Goal: Transaction & Acquisition: Purchase product/service

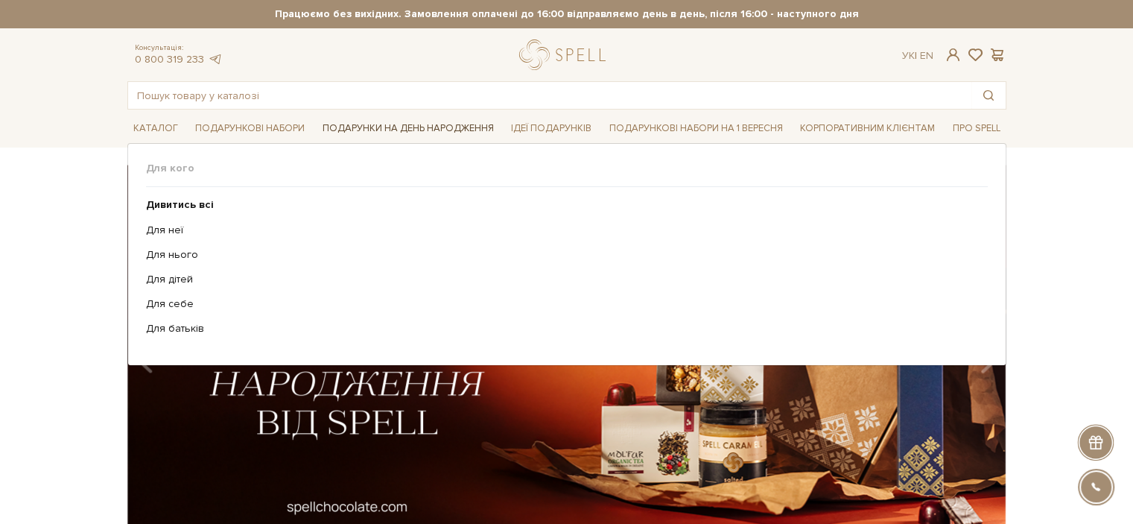
click at [371, 124] on link "Подарунки на День народження" at bounding box center [408, 128] width 183 height 23
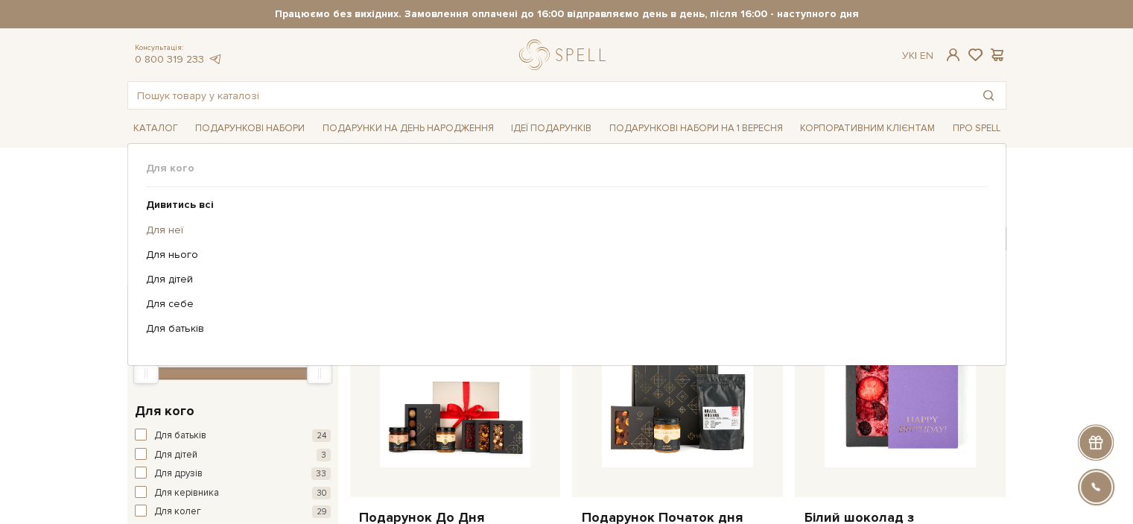
click at [172, 234] on link "Для неї" at bounding box center [561, 229] width 830 height 13
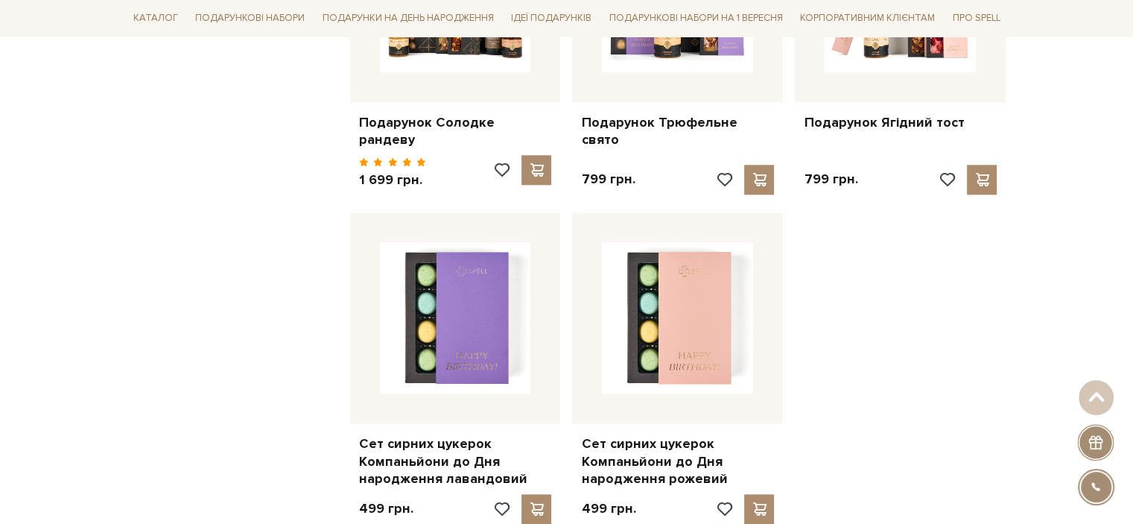
scroll to position [2028, 0]
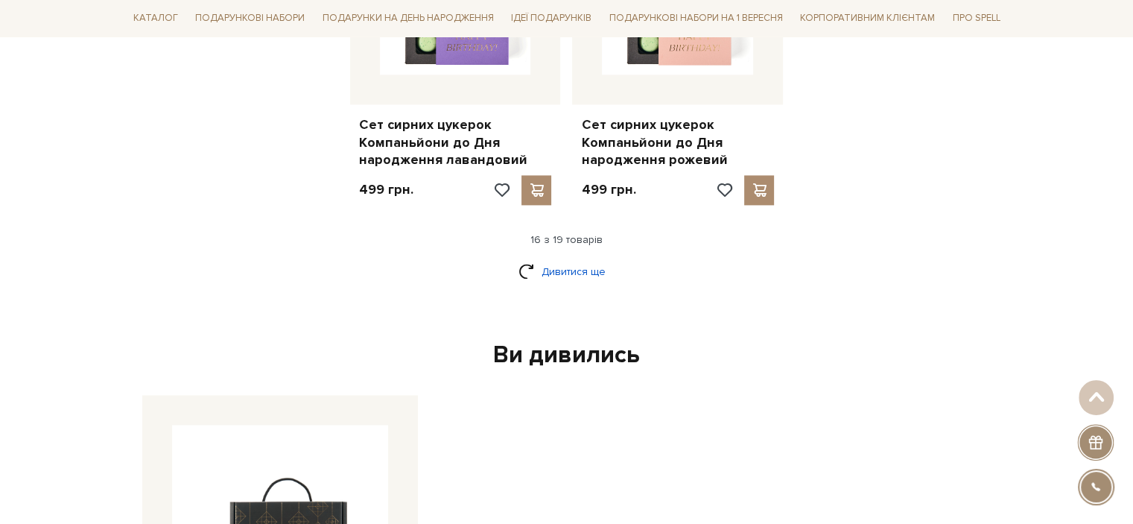
click at [547, 258] on link "Дивитися ще" at bounding box center [566, 271] width 97 height 26
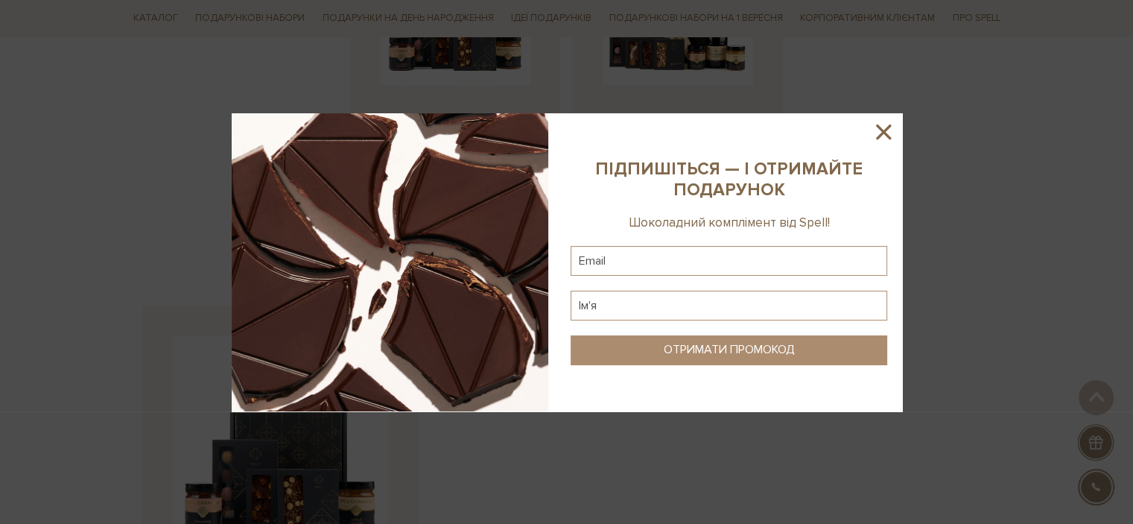
scroll to position [2267, 0]
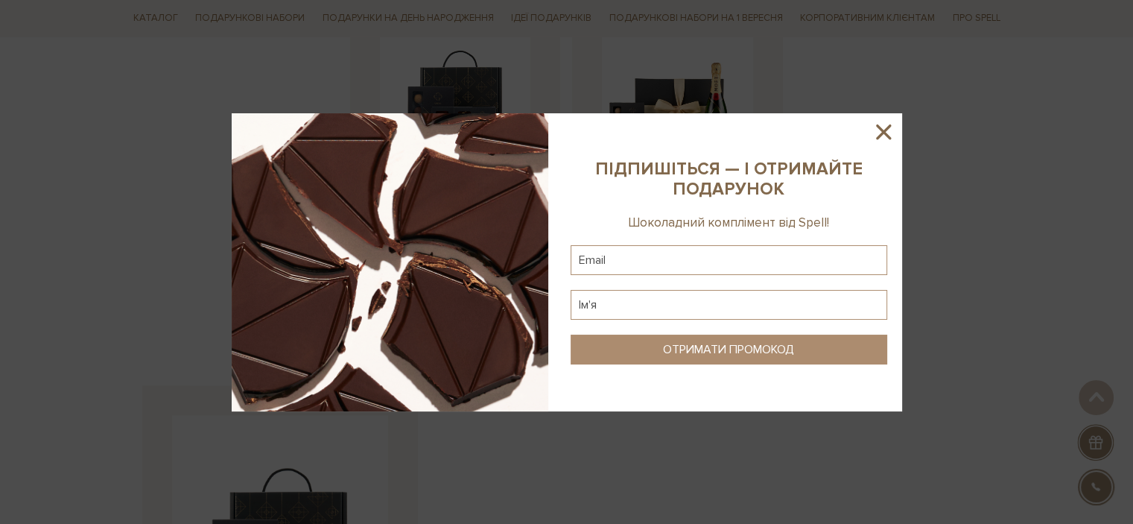
click at [877, 130] on icon at bounding box center [883, 131] width 25 height 25
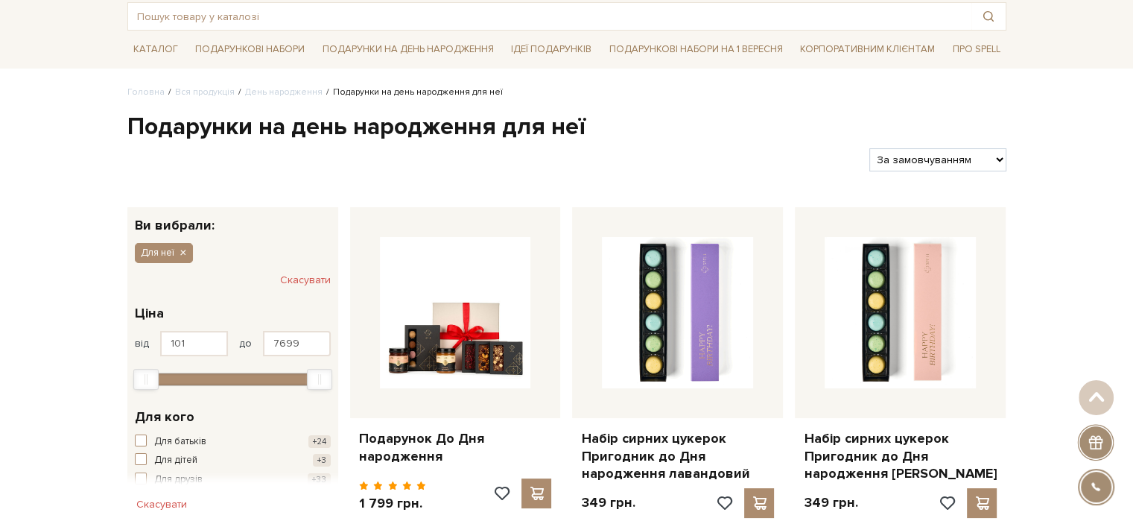
scroll to position [0, 0]
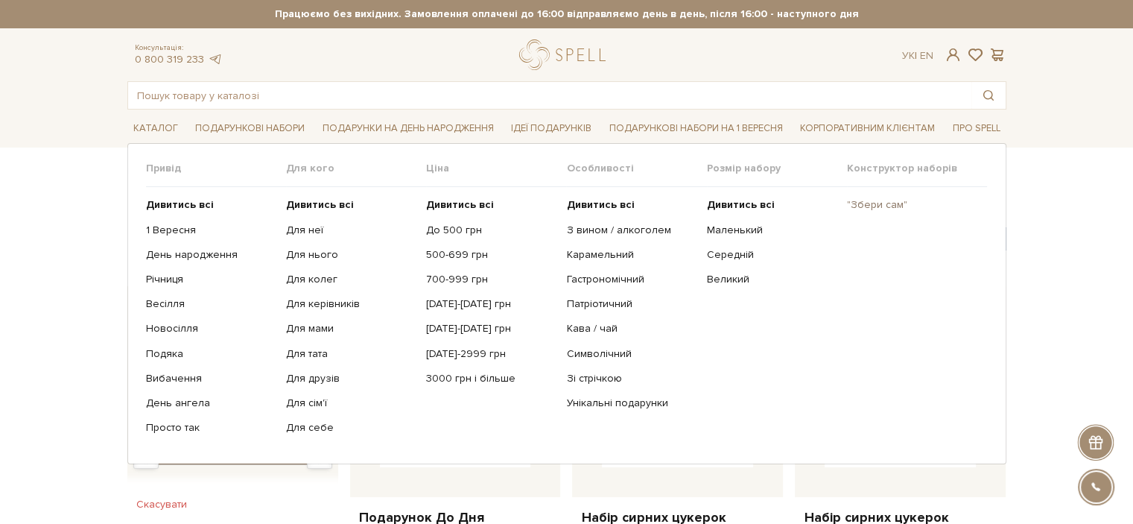
click at [874, 206] on link ""Збери сам"" at bounding box center [911, 204] width 129 height 13
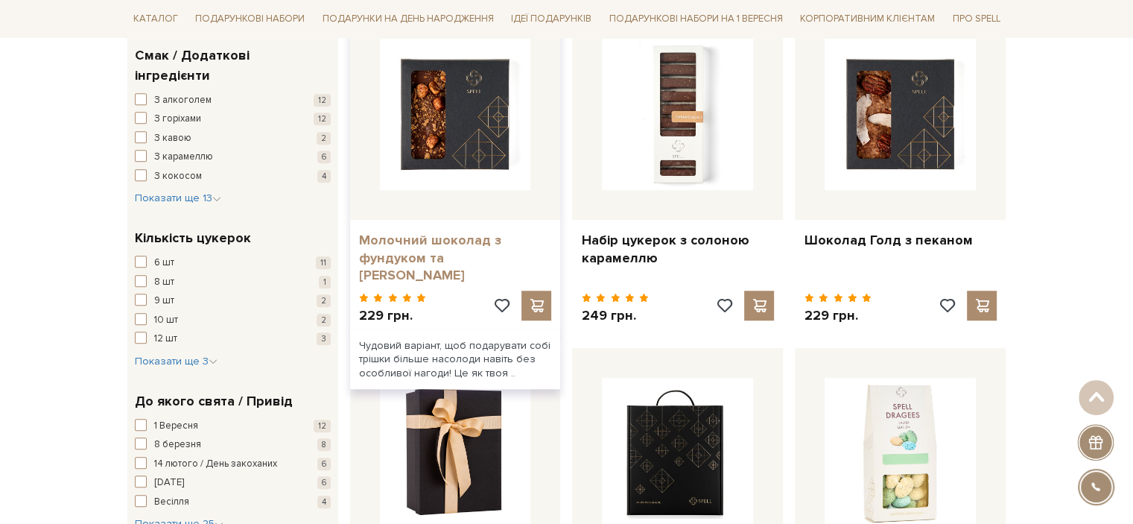
scroll to position [962, 0]
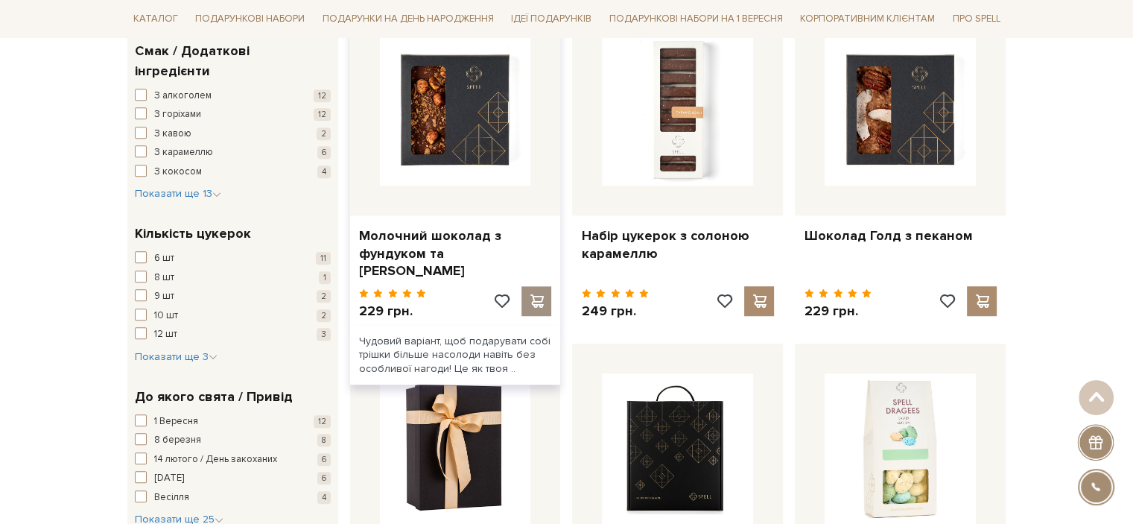
click at [544, 294] on span at bounding box center [536, 300] width 19 height 13
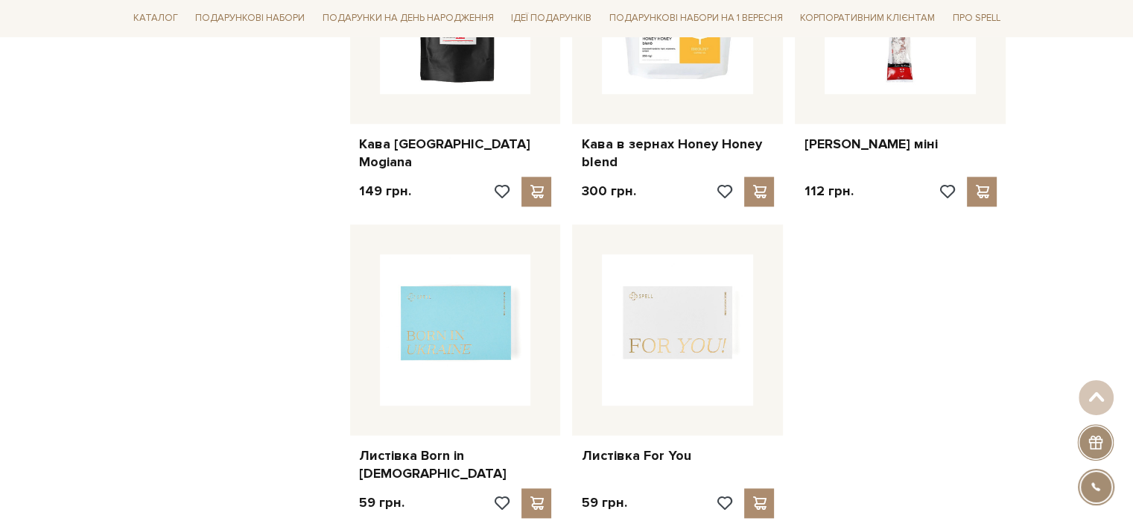
scroll to position [1882, 0]
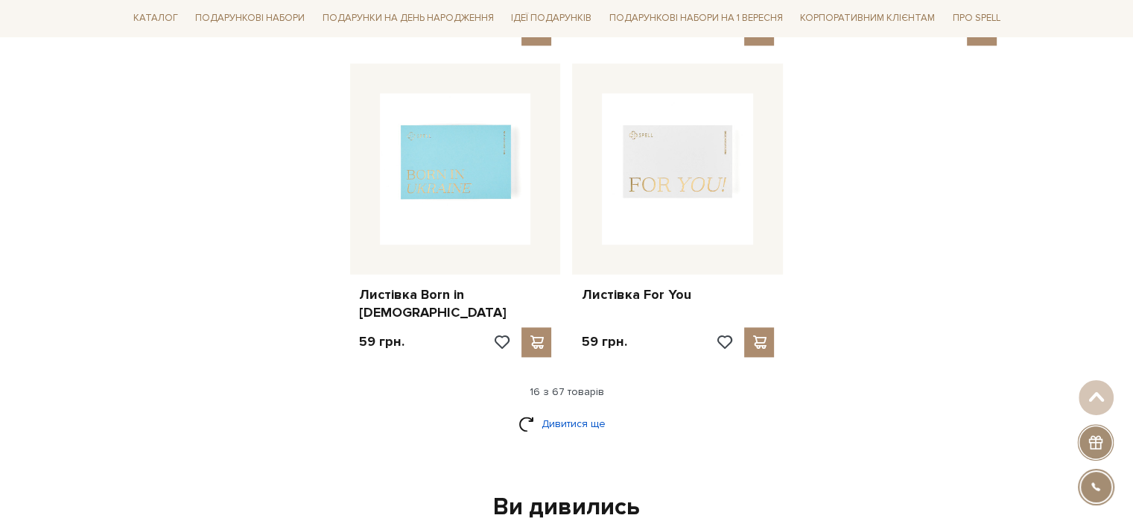
click at [557, 410] on link "Дивитися ще" at bounding box center [566, 423] width 97 height 26
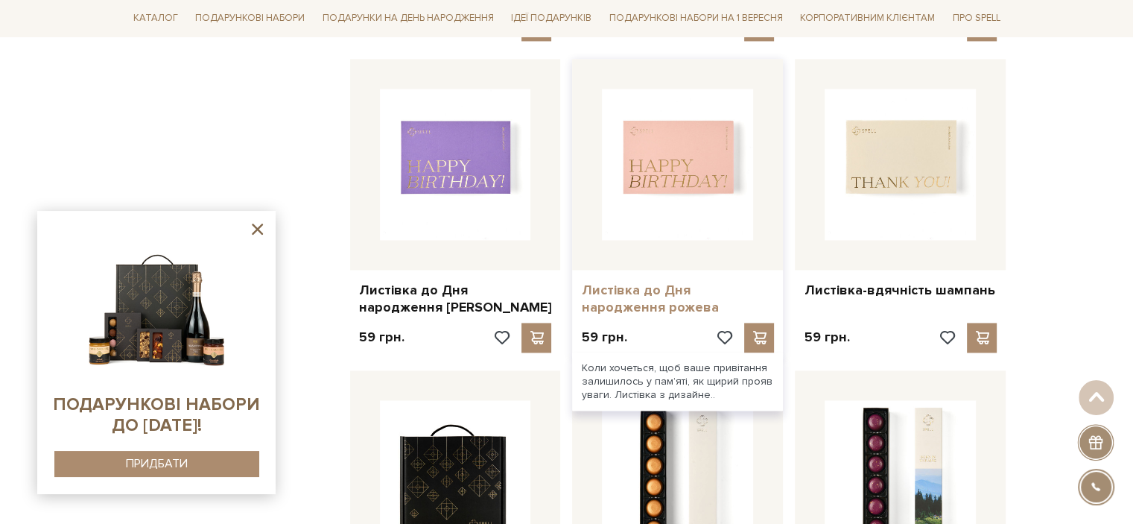
scroll to position [2197, 0]
click at [760, 323] on div at bounding box center [759, 338] width 30 height 30
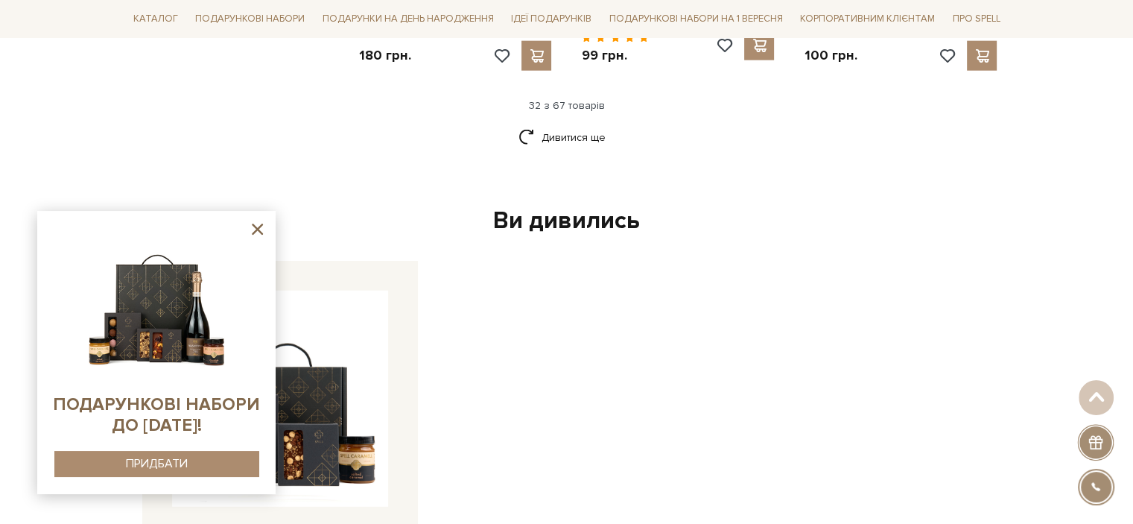
scroll to position [3748, 0]
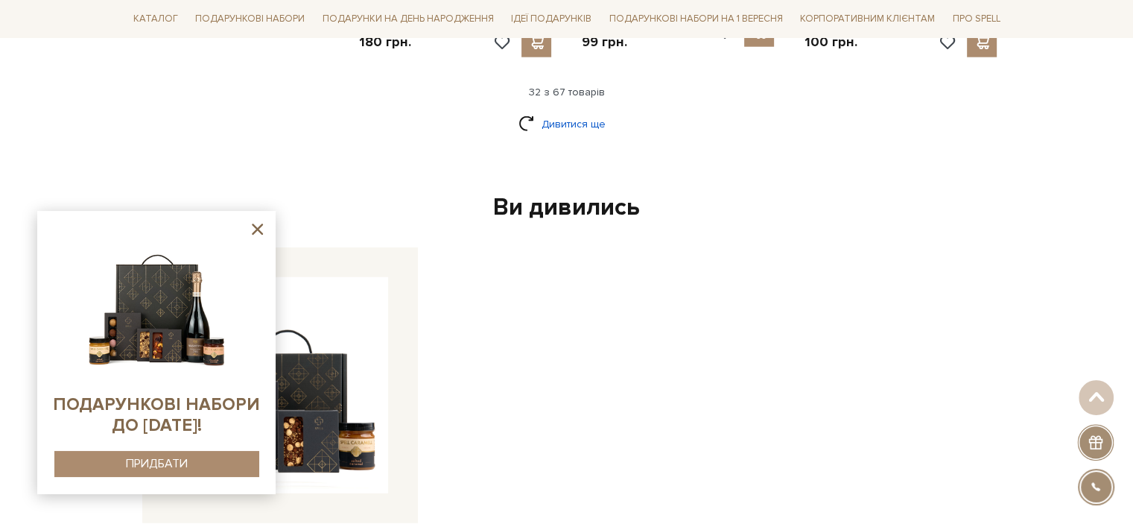
click at [576, 111] on link "Дивитися ще" at bounding box center [566, 124] width 97 height 26
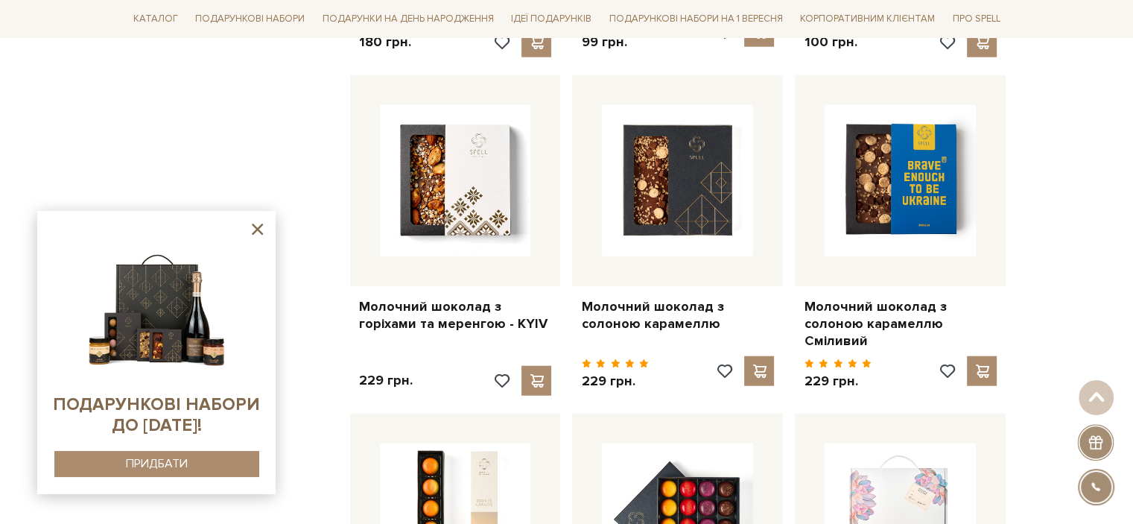
click at [254, 234] on icon at bounding box center [257, 229] width 19 height 19
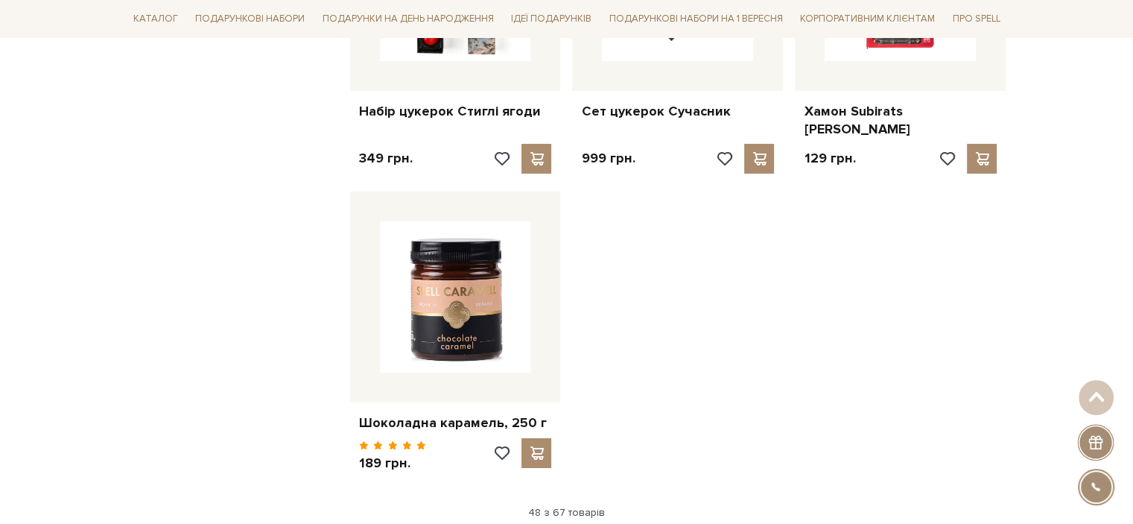
scroll to position [5233, 0]
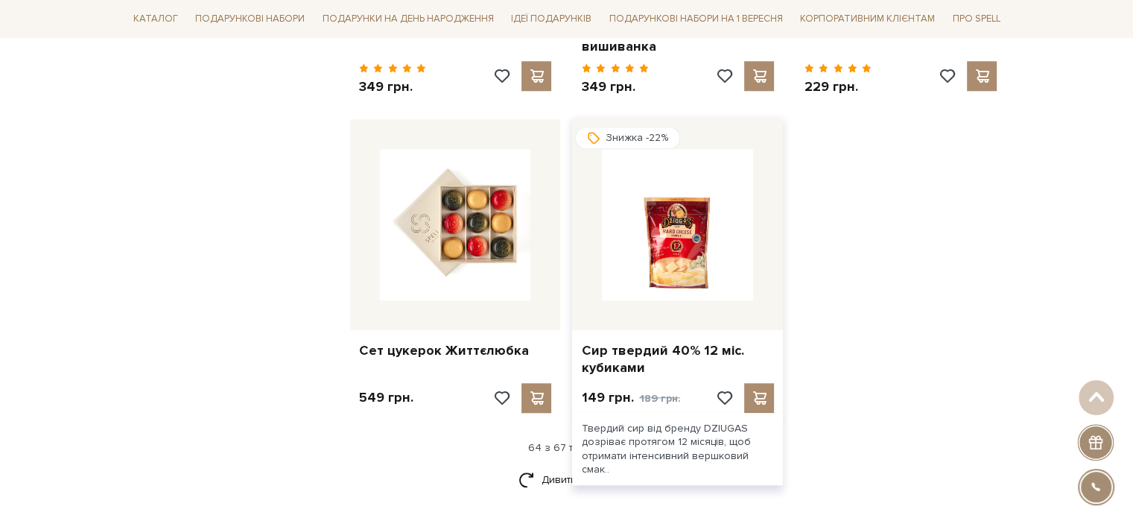
scroll to position [6924, 0]
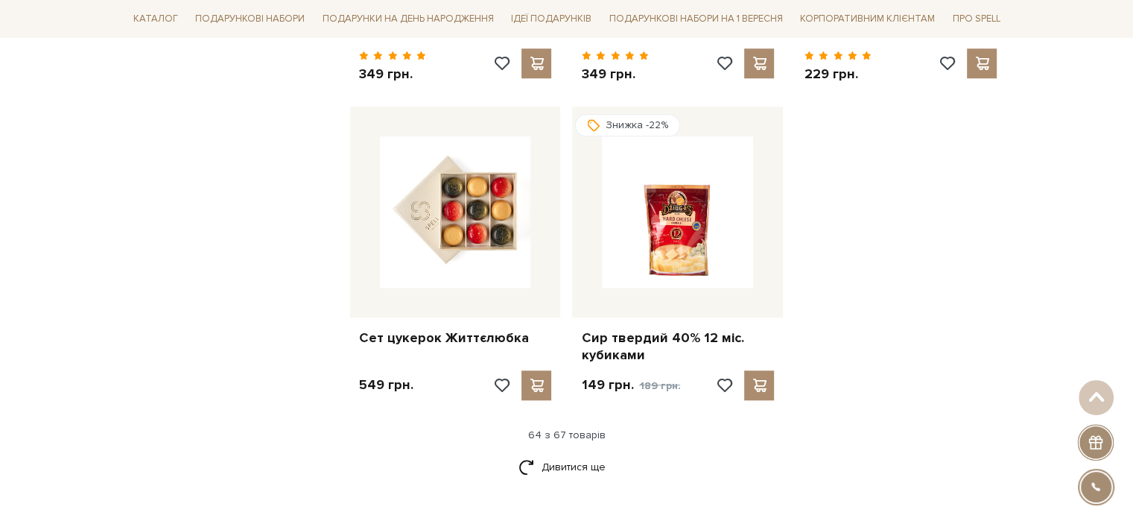
click at [1093, 445] on div at bounding box center [1095, 442] width 36 height 36
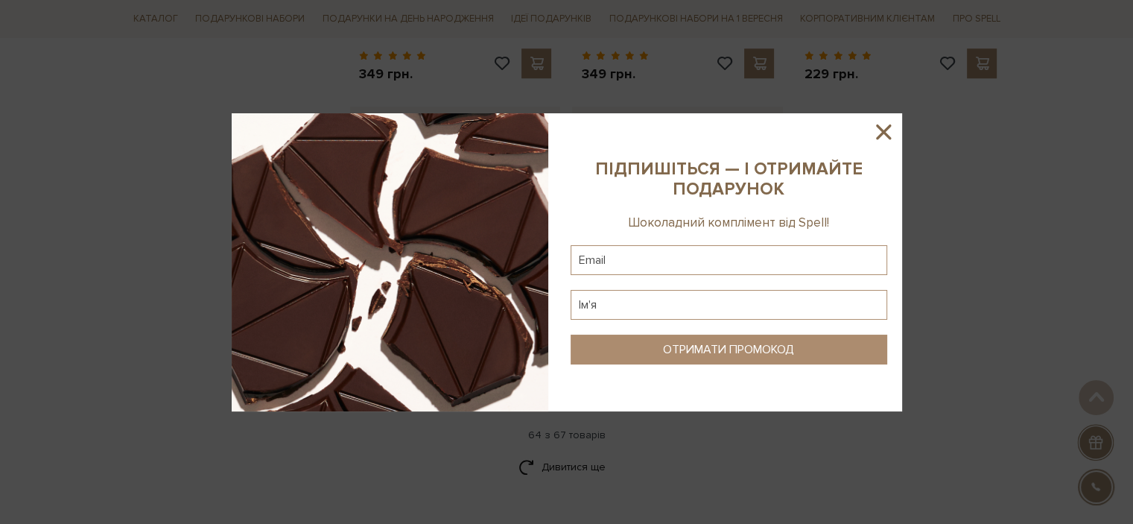
click at [886, 124] on icon at bounding box center [883, 131] width 25 height 25
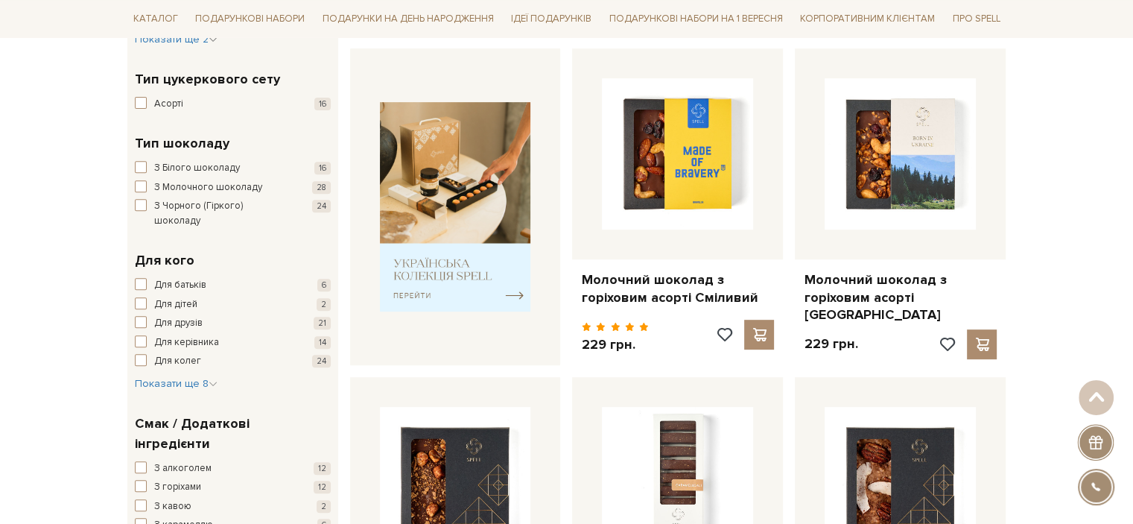
scroll to position [0, 0]
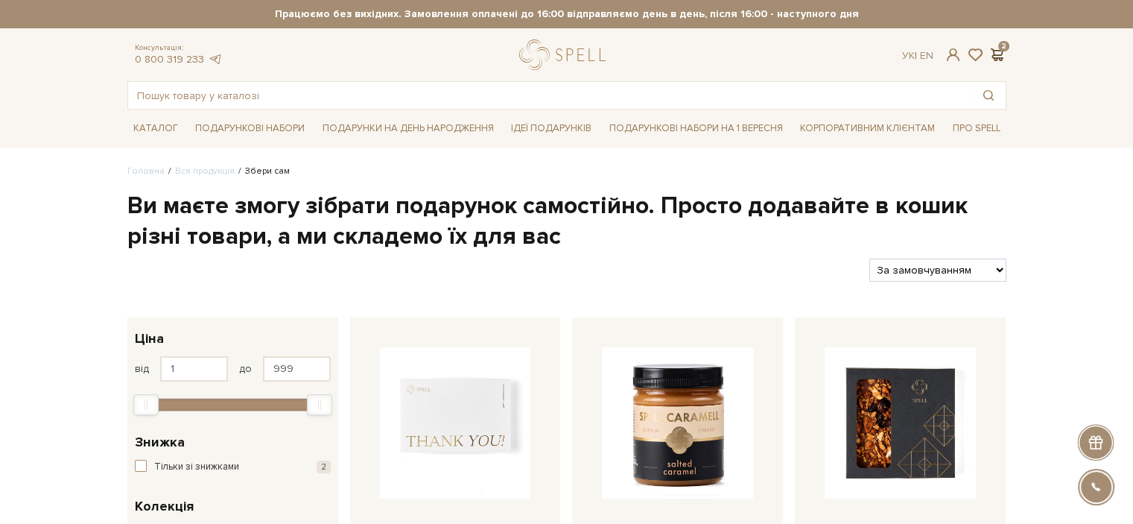
click at [1004, 60] on span at bounding box center [997, 55] width 18 height 16
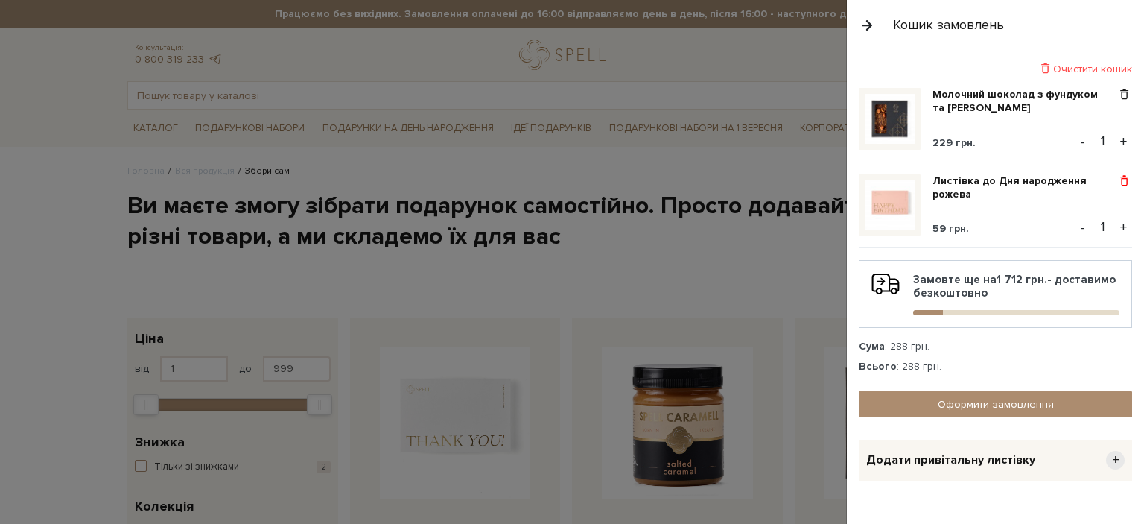
click at [1117, 174] on span at bounding box center [1125, 180] width 16 height 13
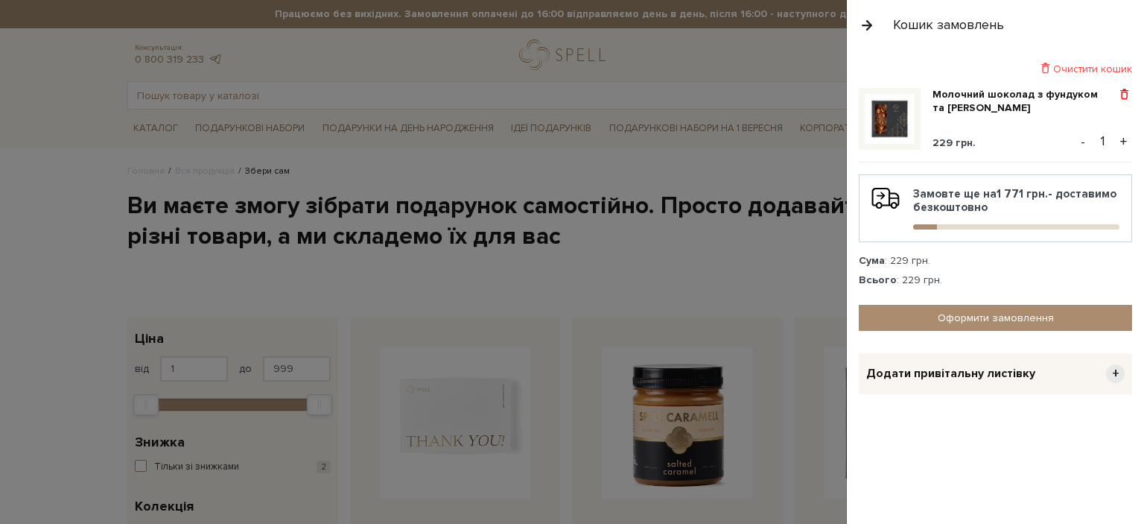
click at [1124, 89] on span at bounding box center [1125, 94] width 16 height 13
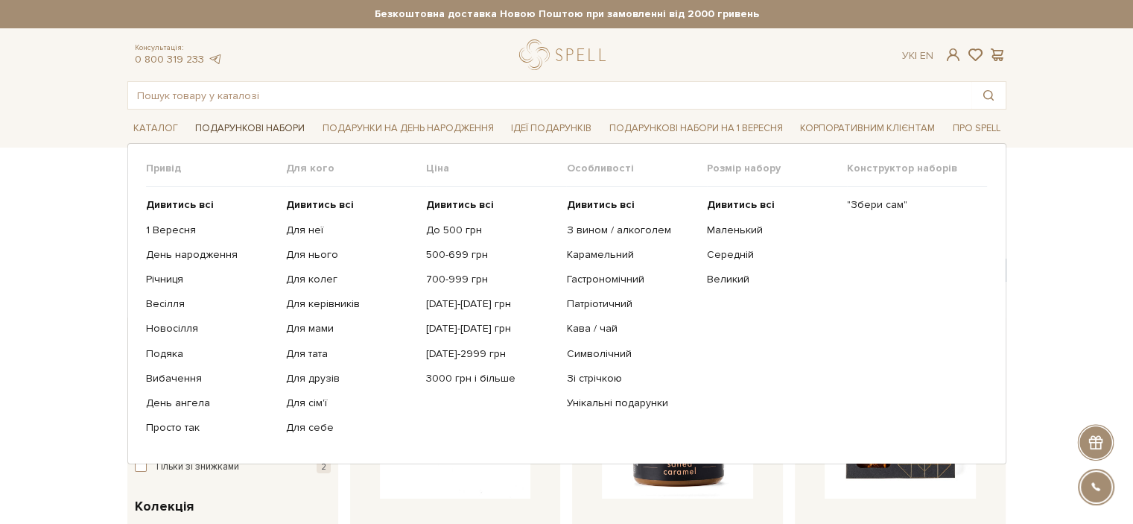
click at [210, 124] on link "Подарункові набори" at bounding box center [249, 128] width 121 height 23
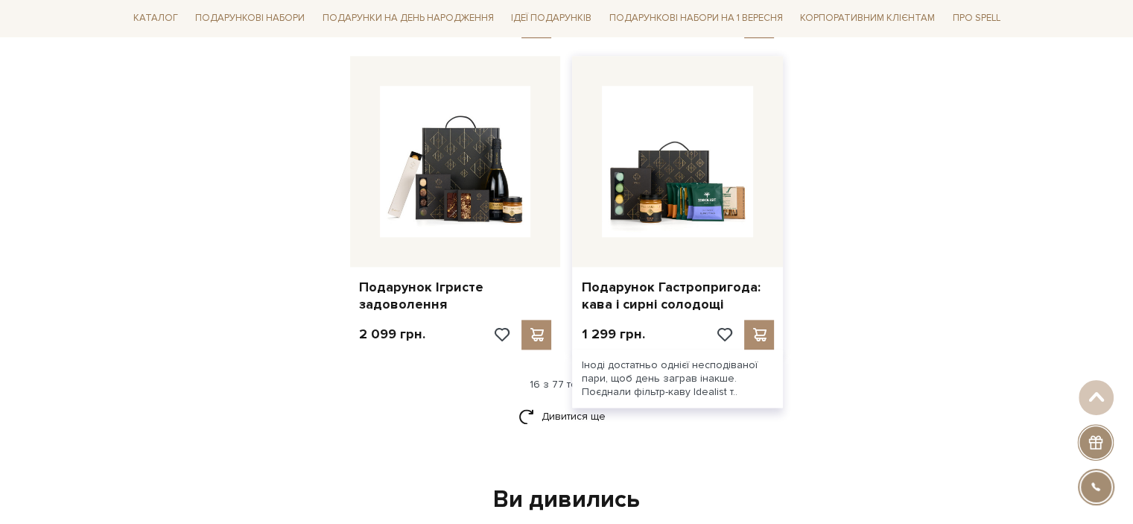
scroll to position [1855, 0]
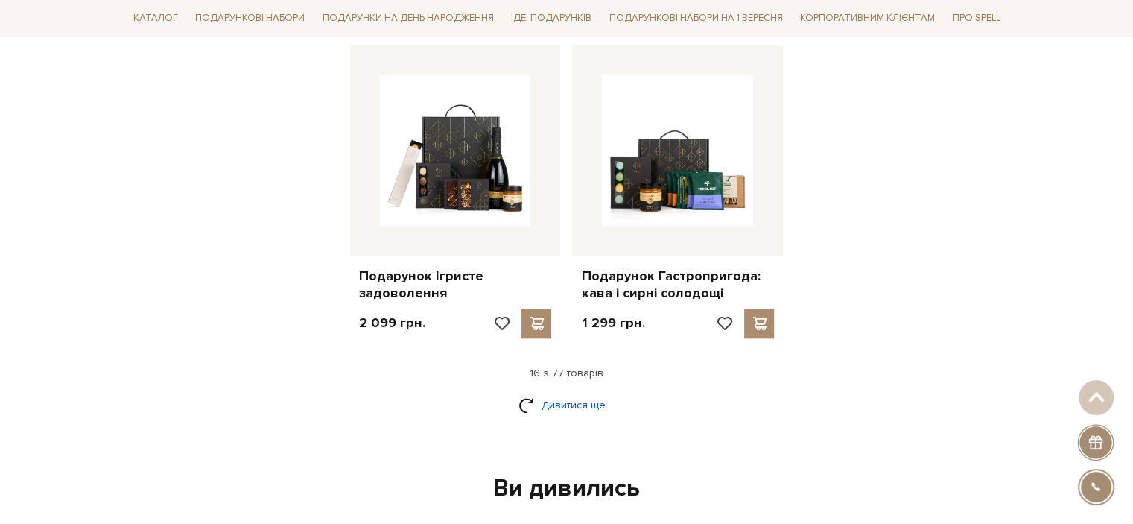
click at [556, 401] on link "Дивитися ще" at bounding box center [566, 405] width 97 height 26
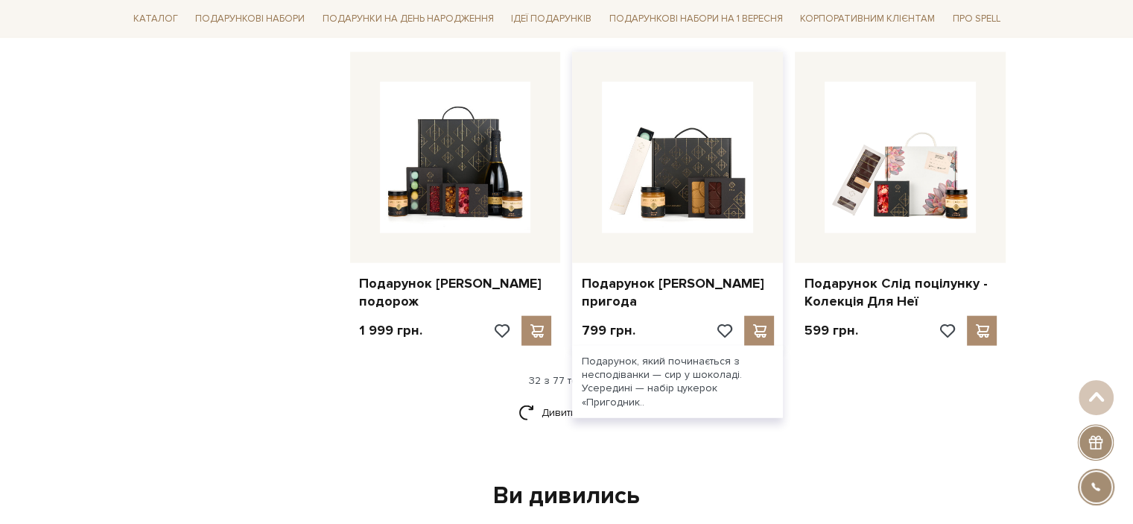
scroll to position [3370, 0]
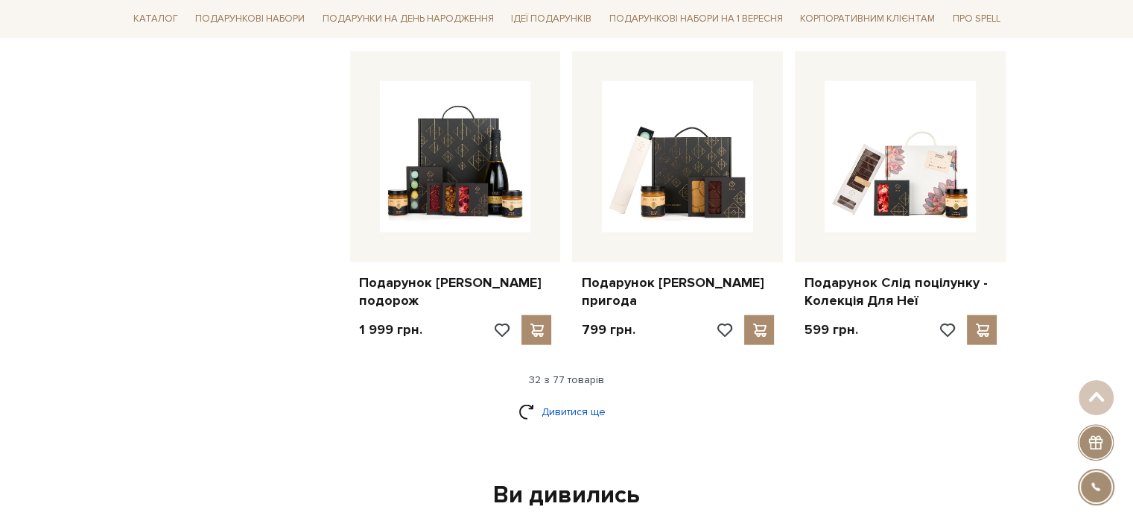
click at [555, 425] on link "Дивитися ще" at bounding box center [566, 411] width 97 height 26
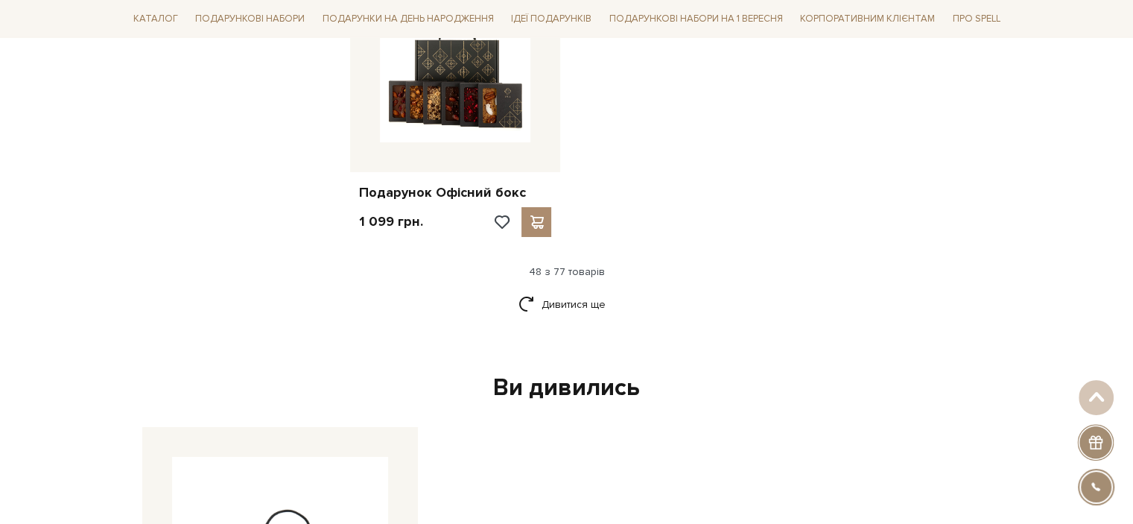
scroll to position [5333, 0]
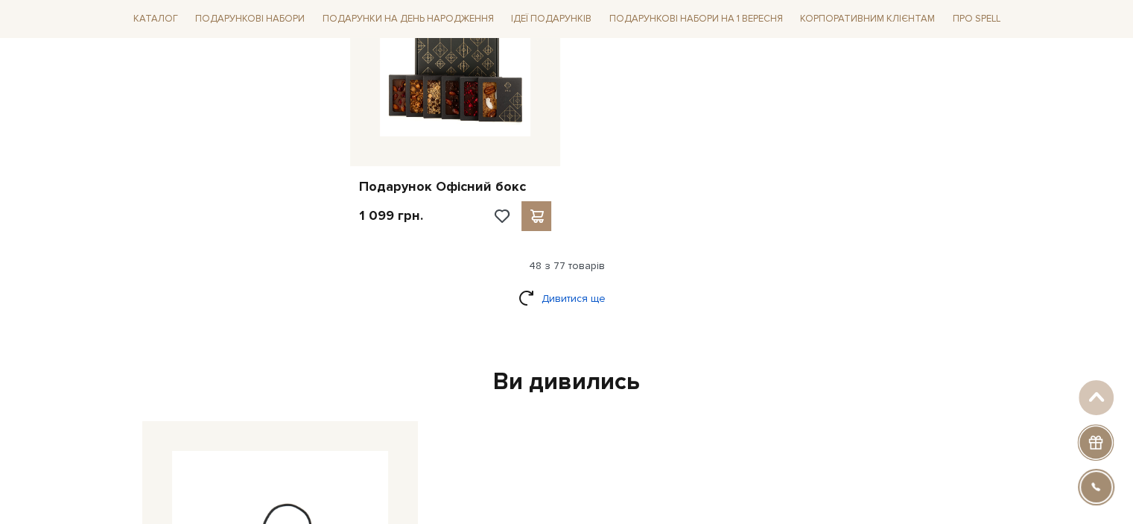
click at [576, 311] on link "Дивитися ще" at bounding box center [566, 298] width 97 height 26
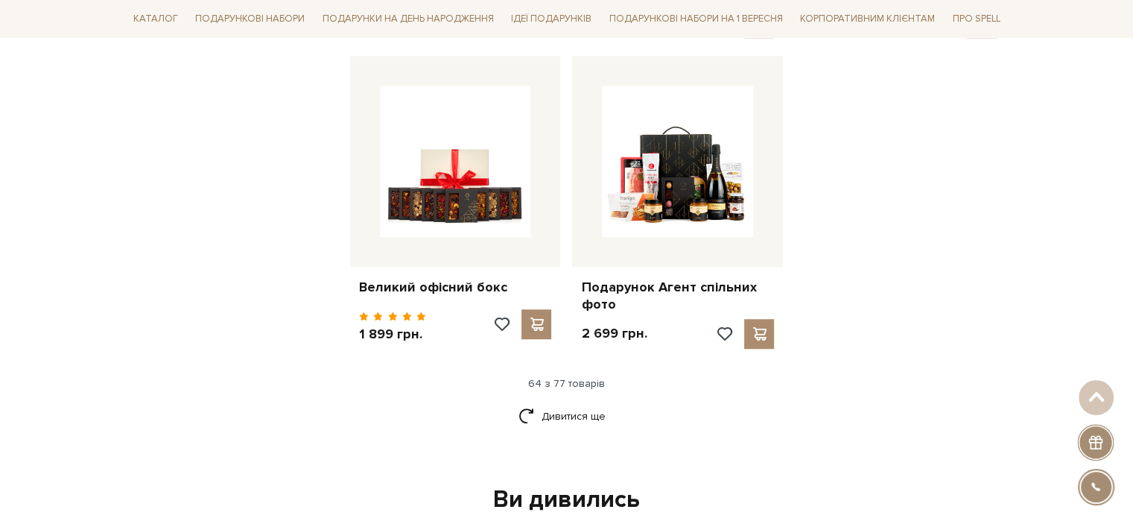
scroll to position [6802, 0]
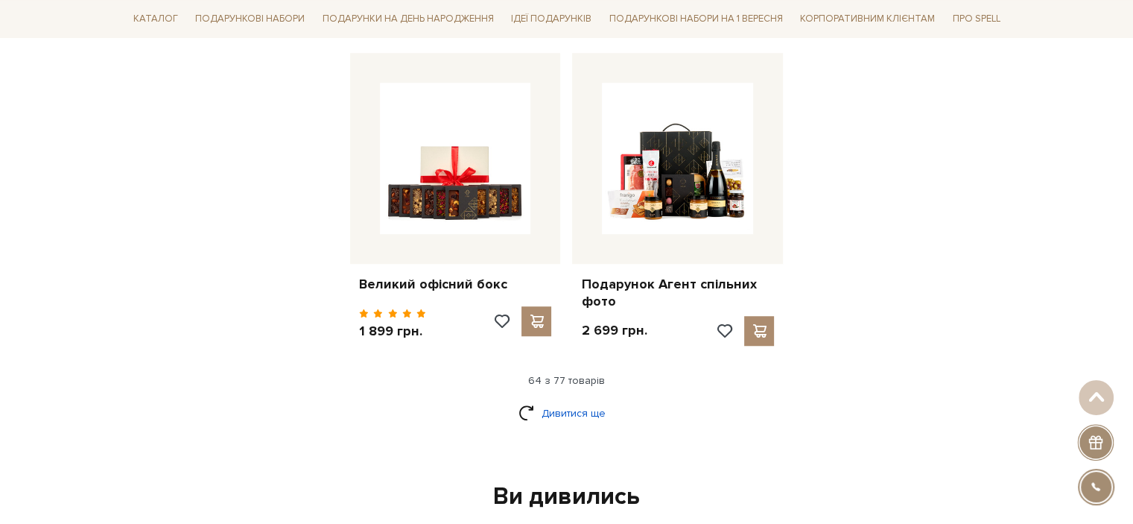
click at [545, 413] on link "Дивитися ще" at bounding box center [566, 413] width 97 height 26
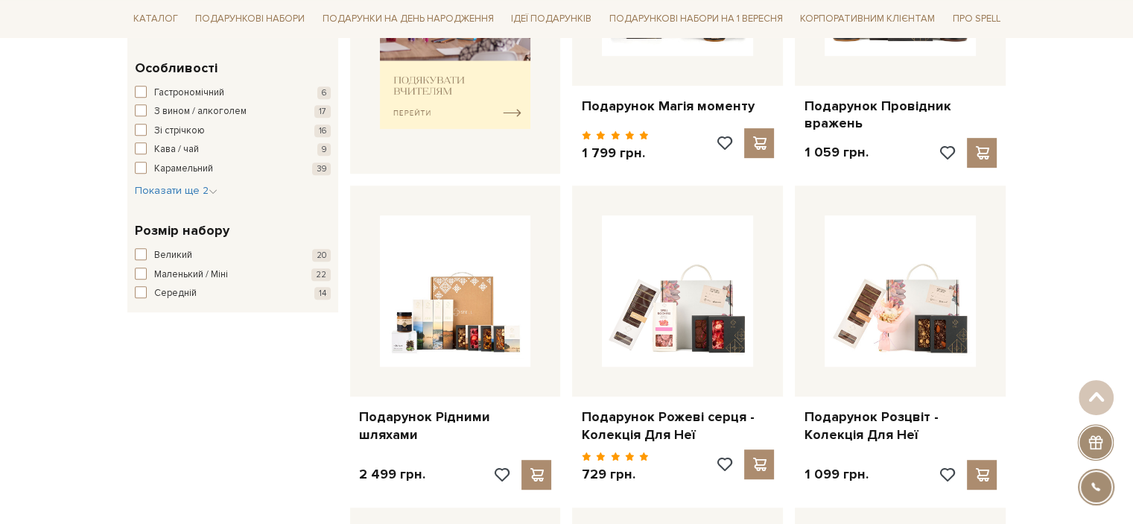
scroll to position [0, 0]
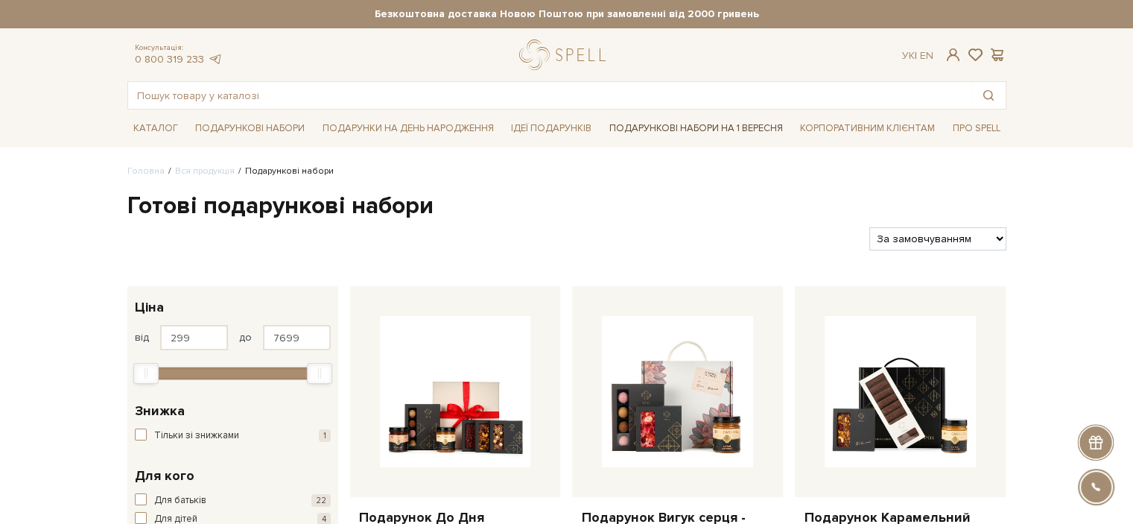
click at [696, 127] on link "Подарункові набори на 1 Вересня" at bounding box center [695, 127] width 185 height 25
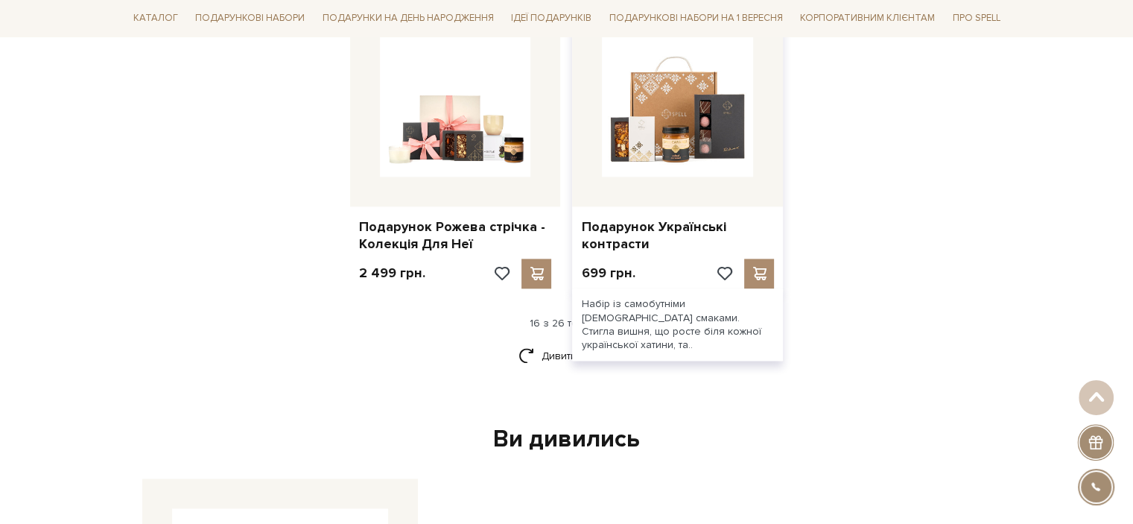
scroll to position [1890, 0]
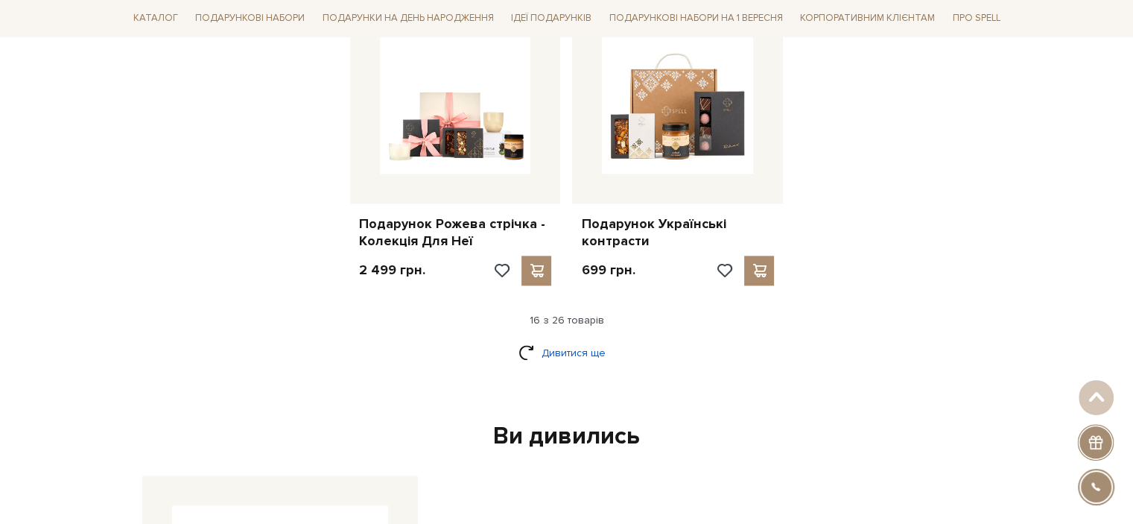
click at [557, 345] on link "Дивитися ще" at bounding box center [566, 353] width 97 height 26
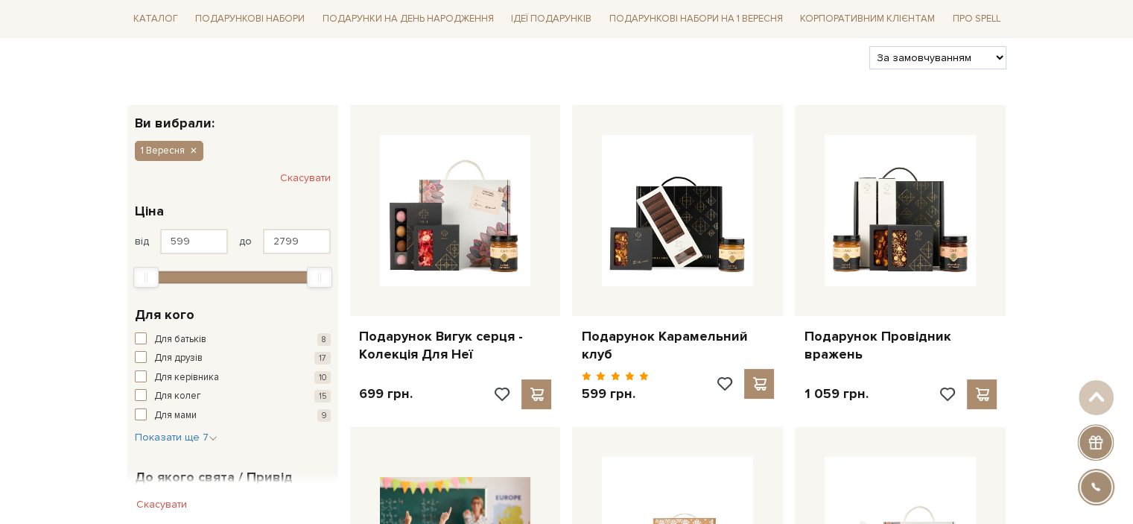
scroll to position [0, 0]
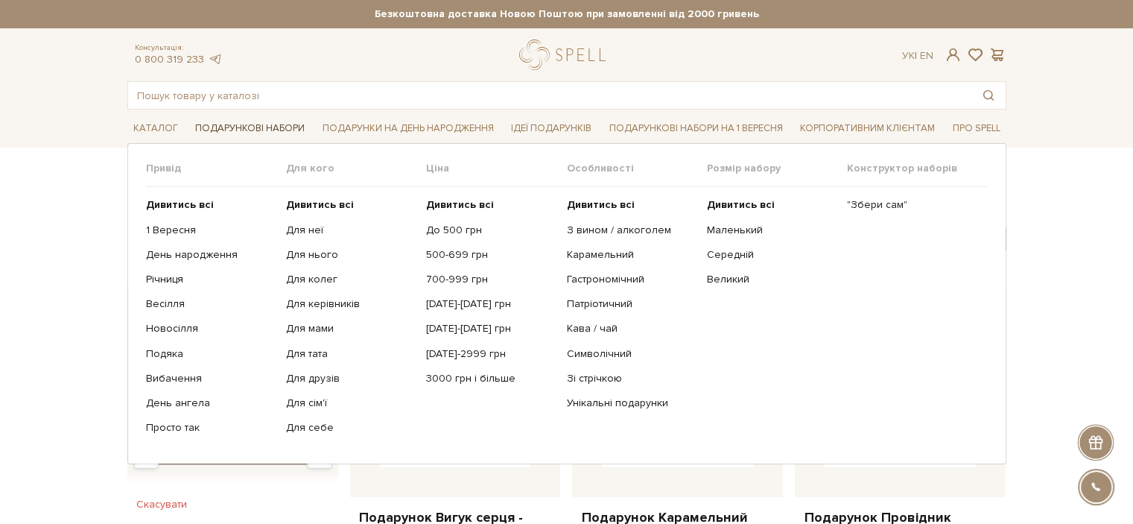
click at [258, 123] on link "Подарункові набори" at bounding box center [249, 128] width 121 height 23
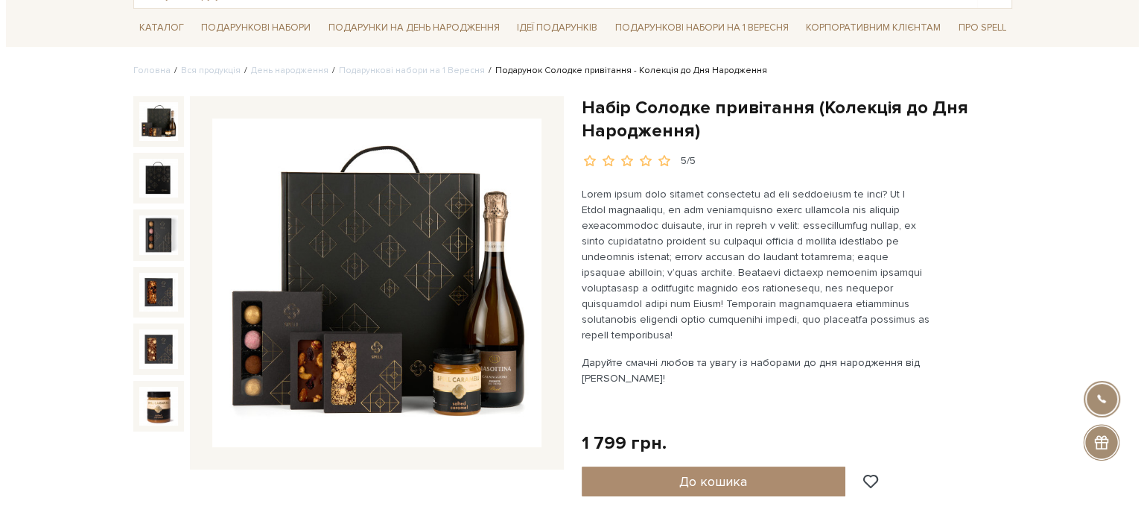
scroll to position [107, 0]
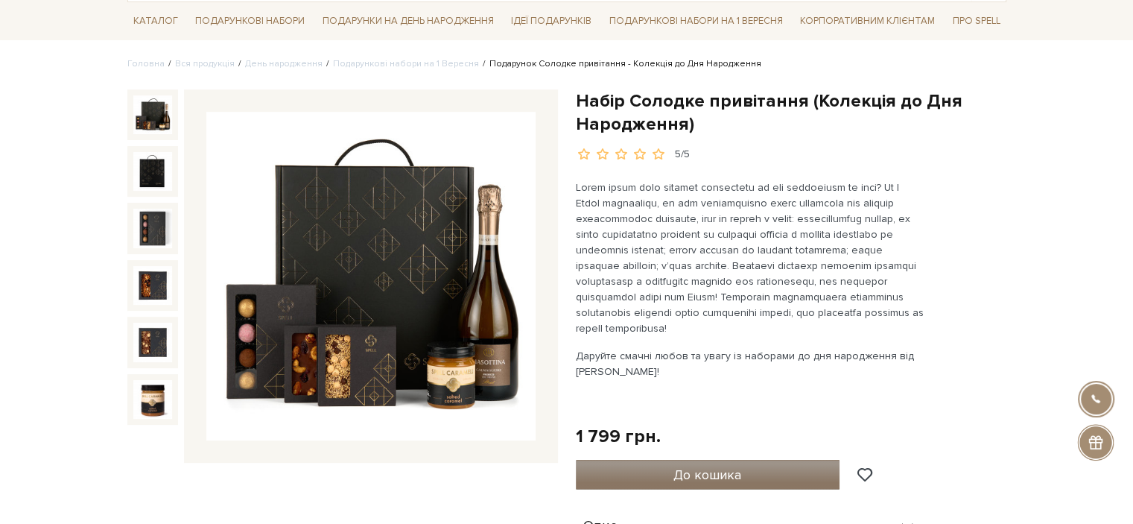
click at [690, 469] on span "До кошика" at bounding box center [707, 474] width 68 height 16
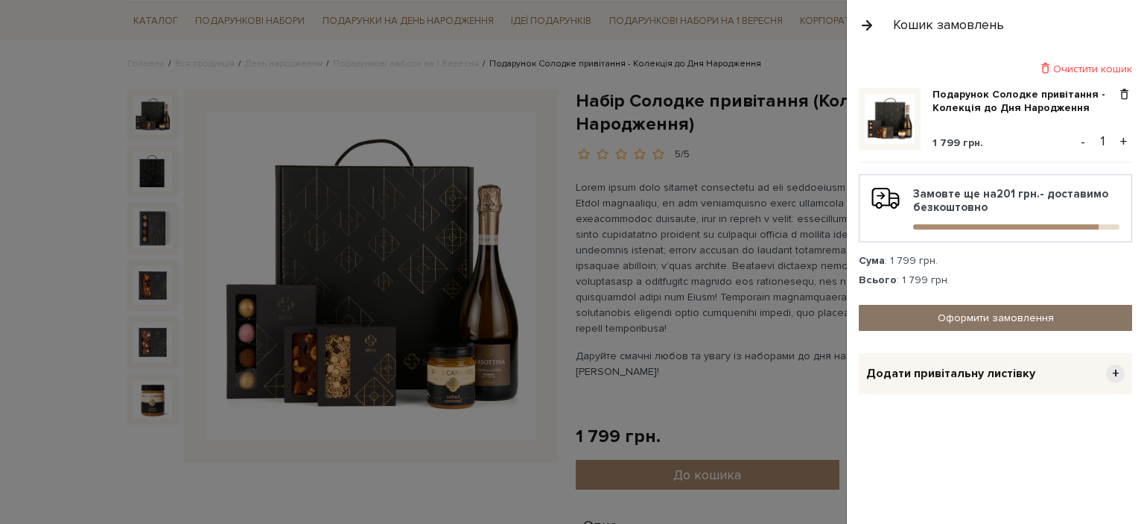
click at [977, 314] on link "Оформити замовлення" at bounding box center [995, 318] width 273 height 26
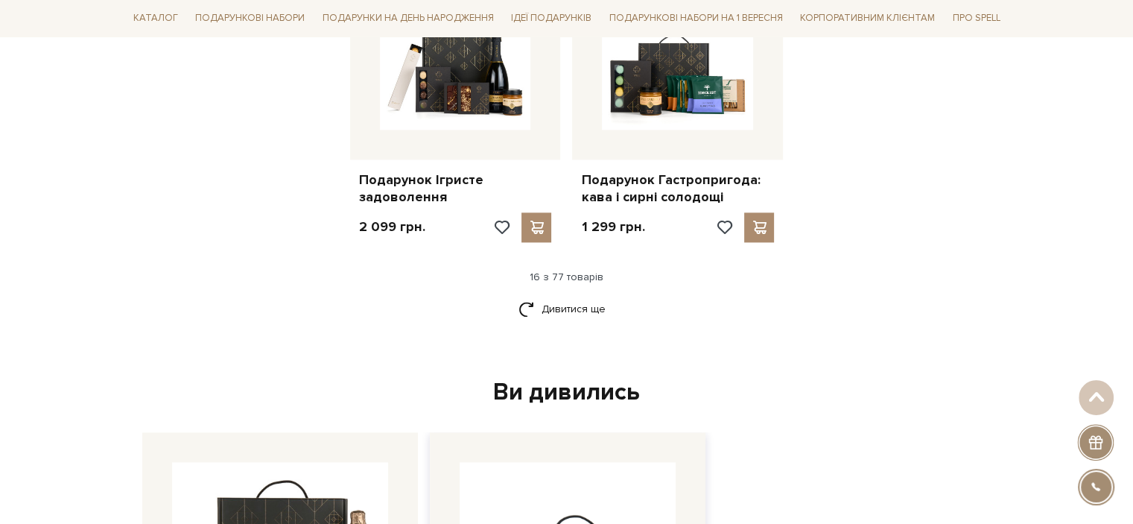
scroll to position [1989, 0]
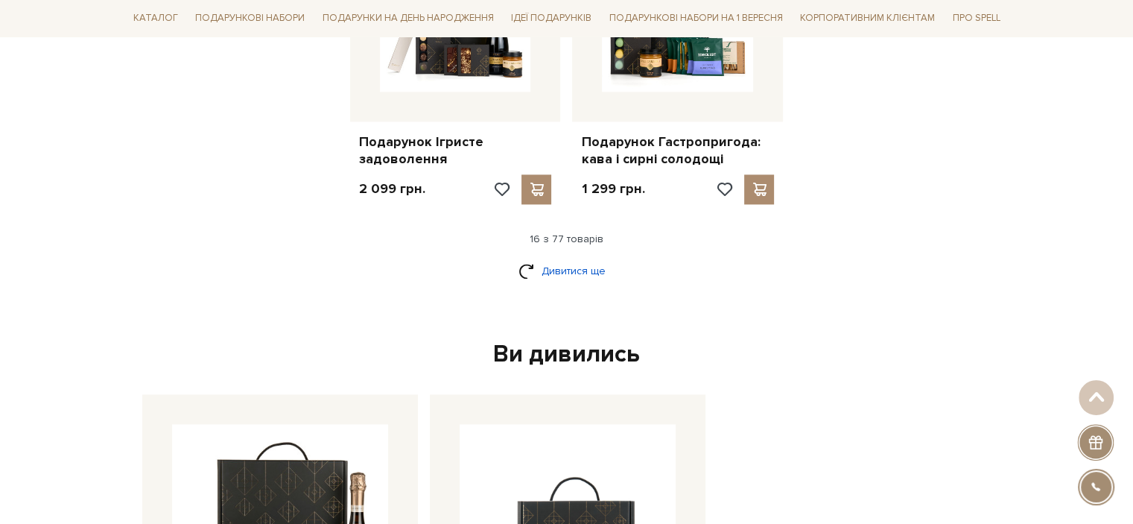
click at [545, 261] on link "Дивитися ще" at bounding box center [566, 271] width 97 height 26
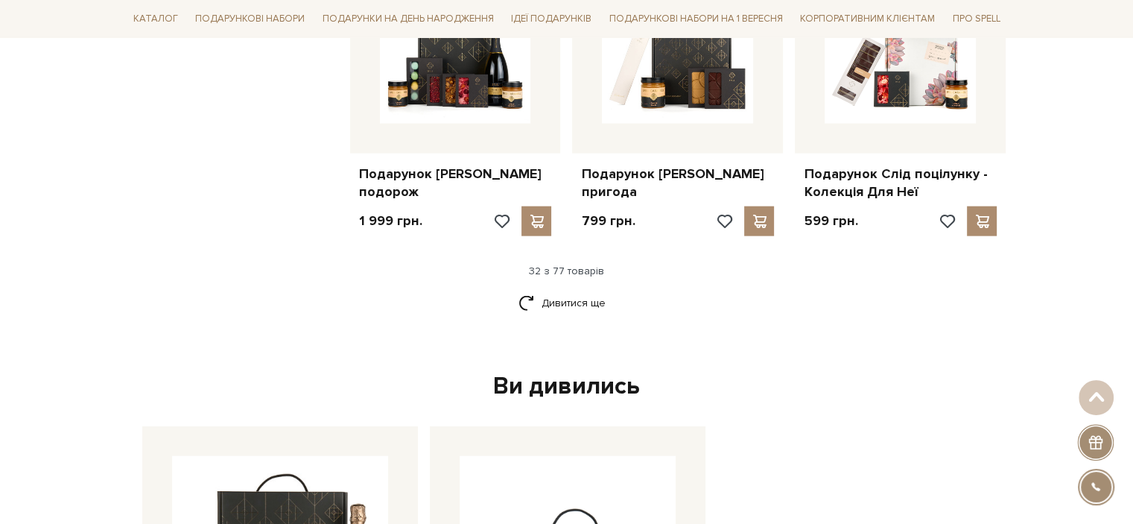
scroll to position [3482, 0]
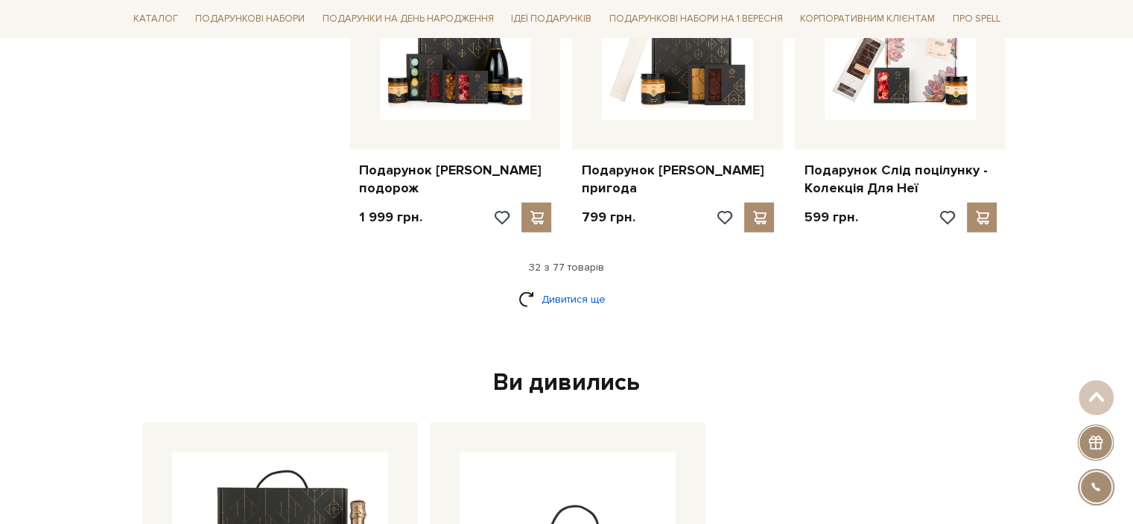
click at [544, 308] on link "Дивитися ще" at bounding box center [566, 299] width 97 height 26
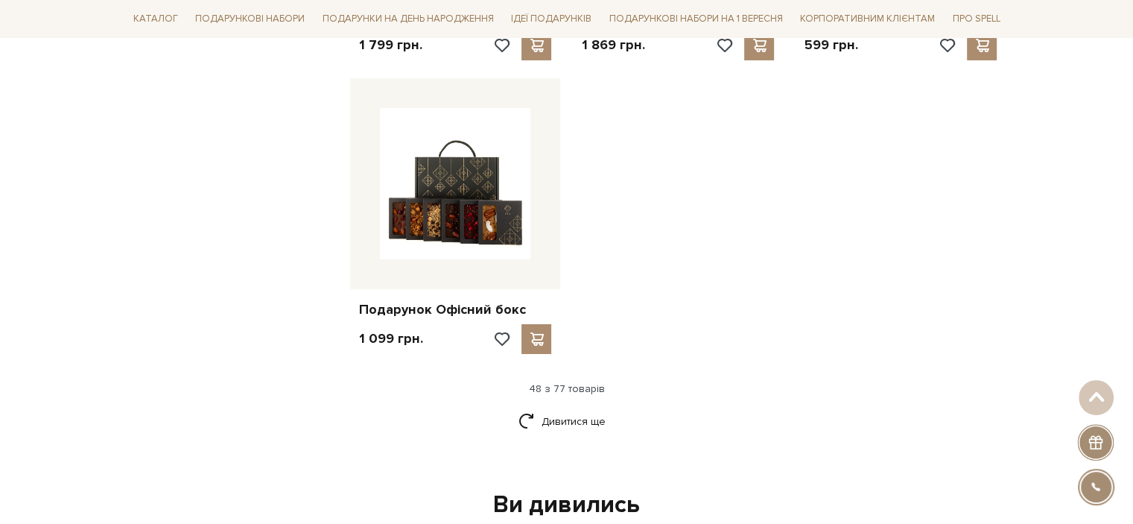
scroll to position [5211, 0]
click at [569, 433] on link "Дивитися ще" at bounding box center [566, 420] width 97 height 26
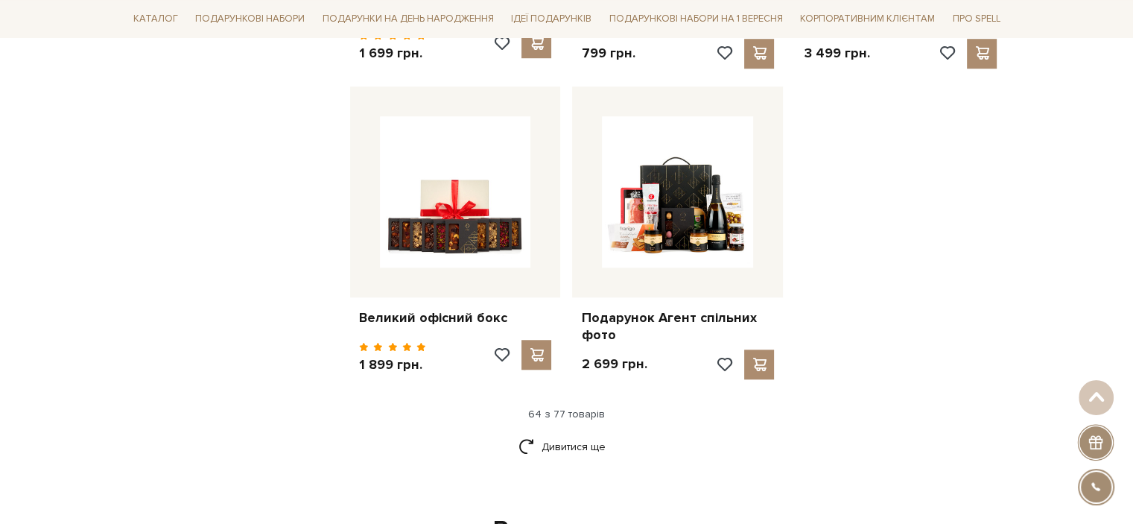
scroll to position [6771, 0]
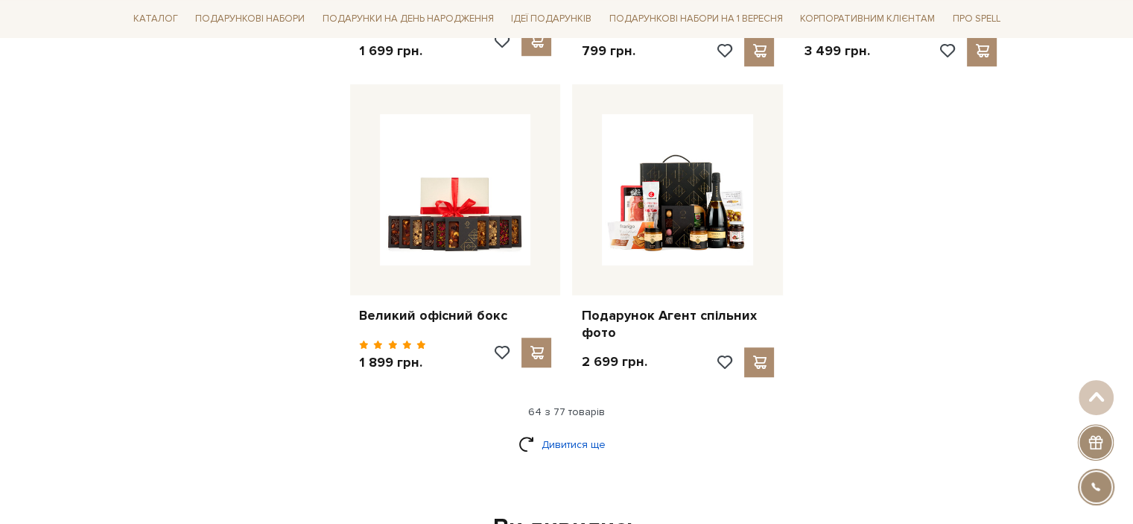
click at [568, 456] on link "Дивитися ще" at bounding box center [566, 444] width 97 height 26
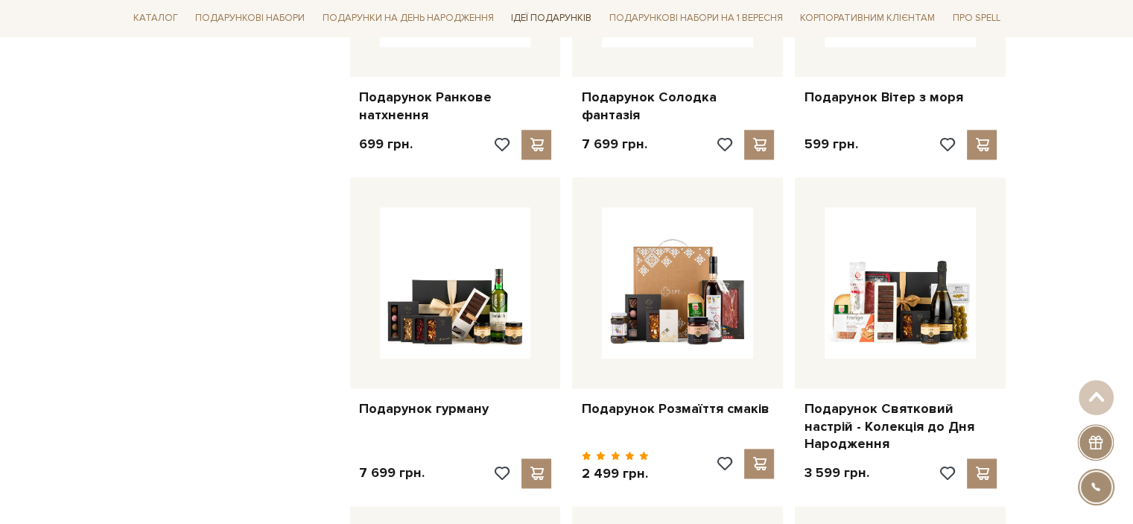
scroll to position [7588, 0]
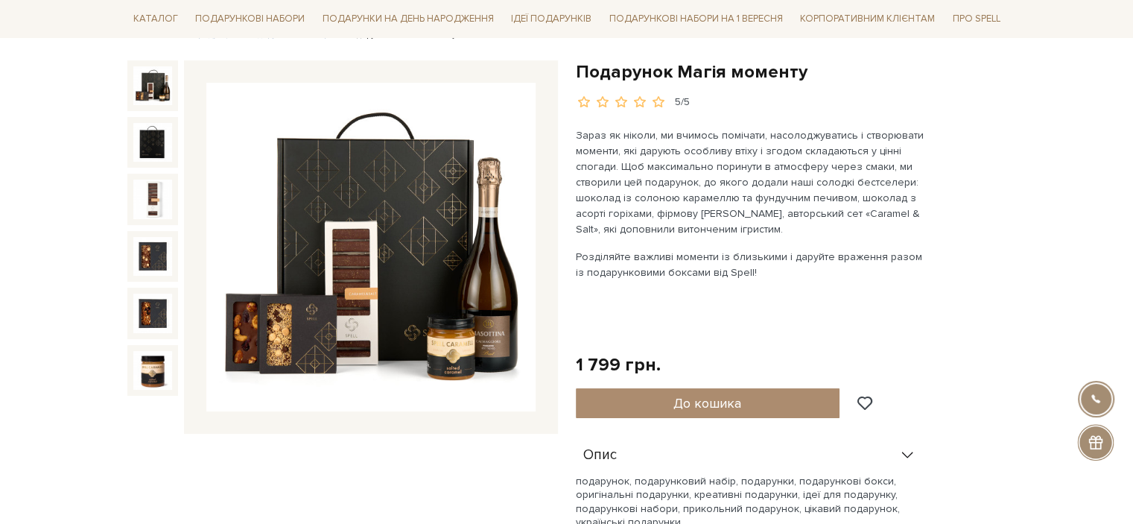
scroll to position [137, 0]
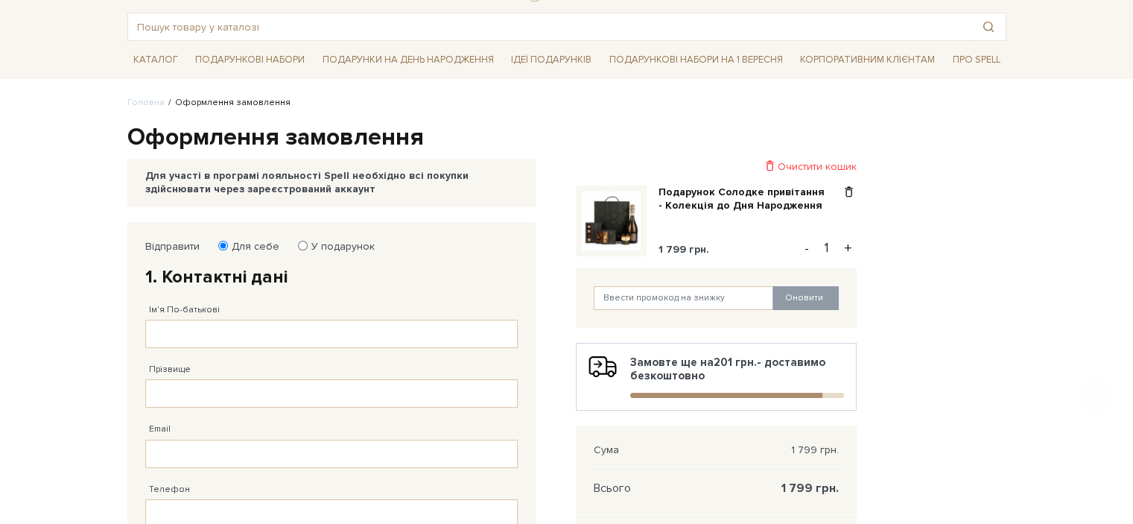
scroll to position [80, 0]
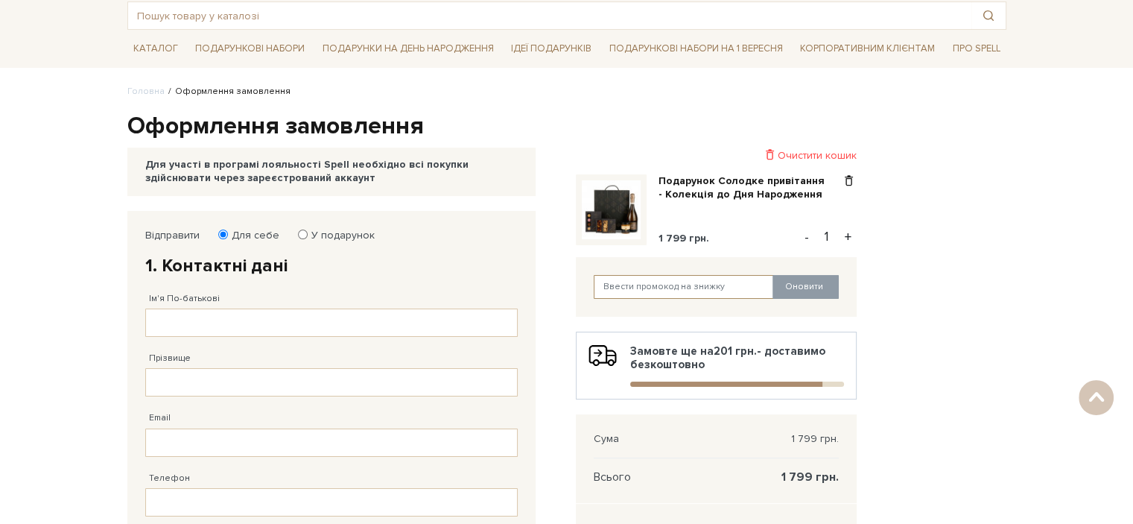
click at [682, 275] on input "text" at bounding box center [684, 287] width 180 height 24
type input "uk2lbF8T"
click at [810, 291] on button "Оновити" at bounding box center [805, 287] width 66 height 24
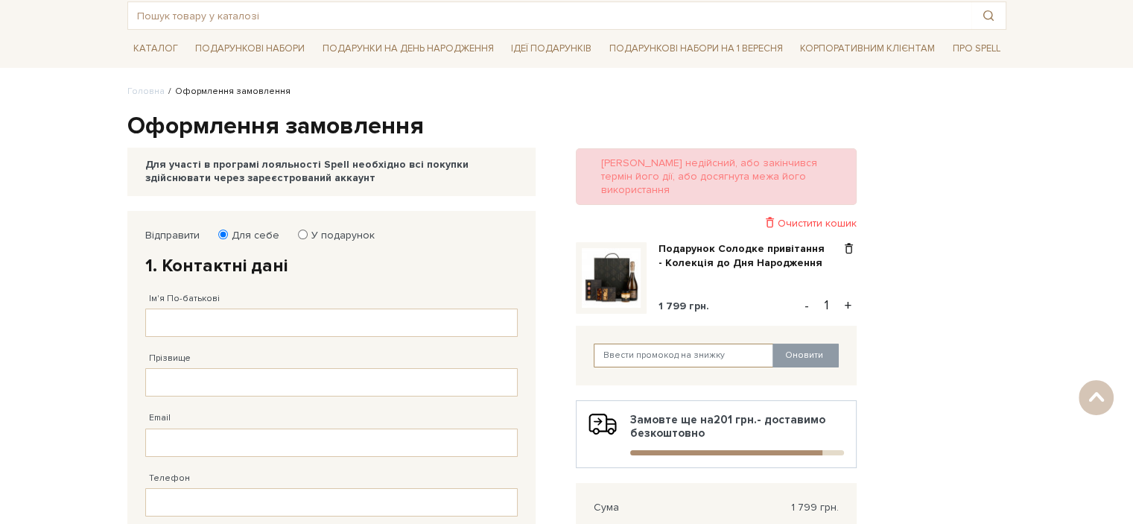
click at [658, 343] on input "text" at bounding box center [684, 355] width 180 height 24
type input "uk2IbF8T"
click at [813, 343] on button "Оновити" at bounding box center [805, 355] width 66 height 24
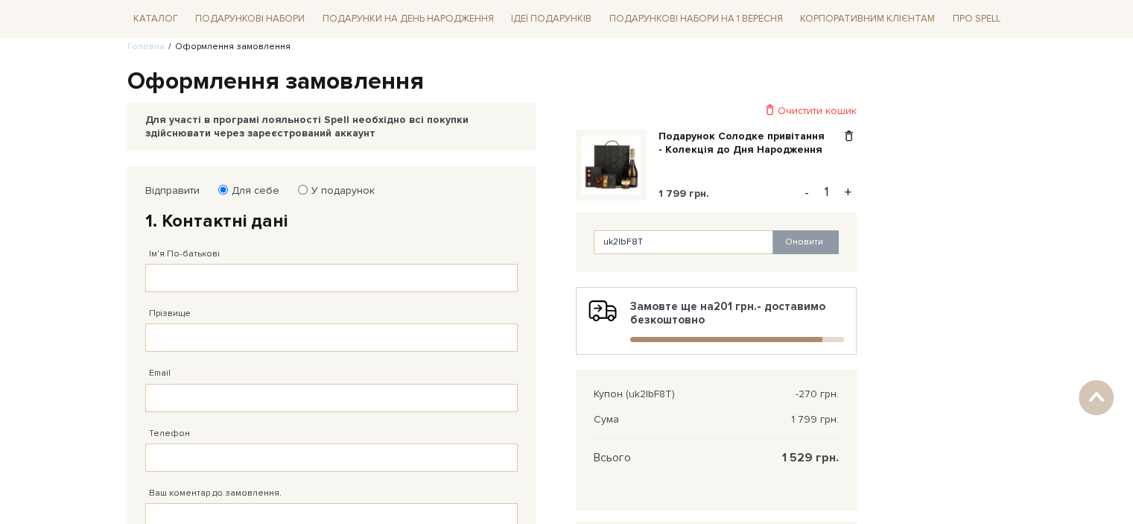
scroll to position [225, 0]
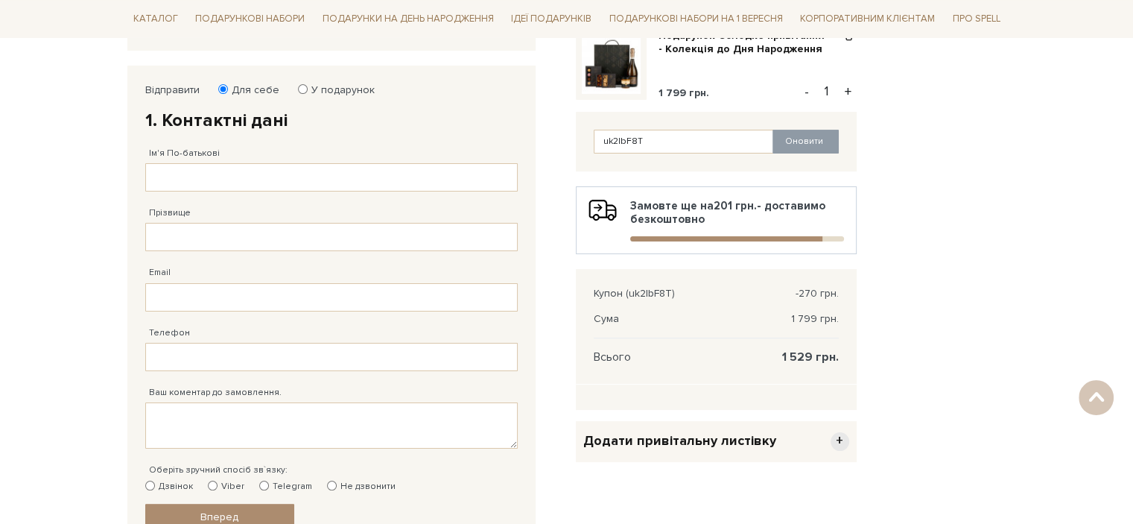
click at [843, 444] on span "+" at bounding box center [839, 441] width 19 height 19
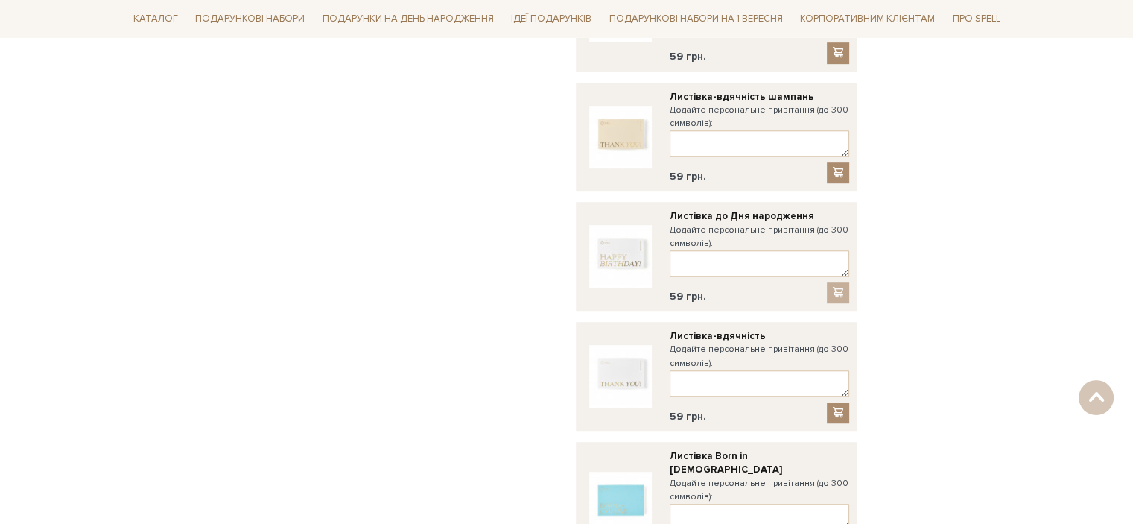
scroll to position [766, 0]
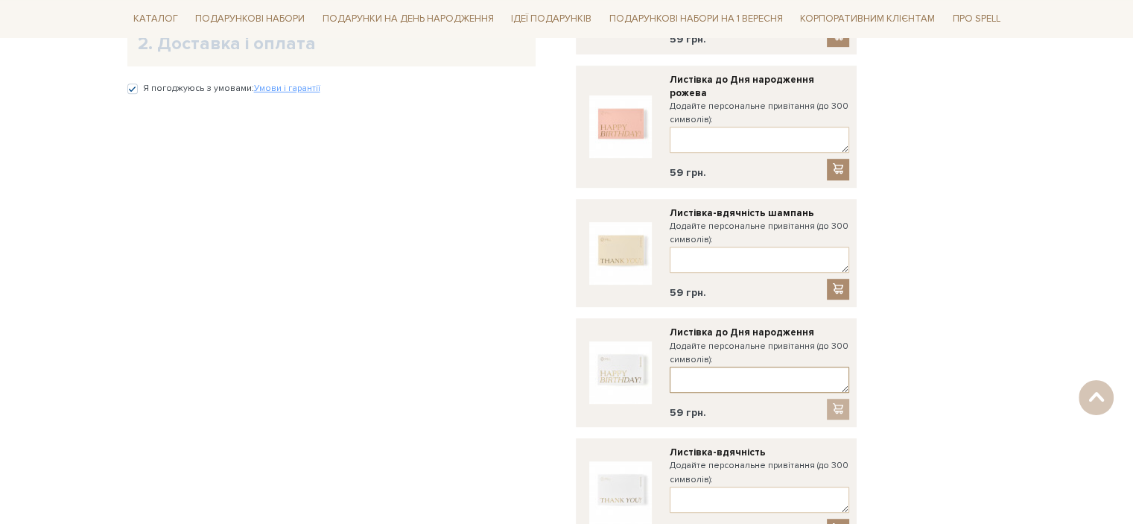
click at [734, 366] on textarea at bounding box center [760, 379] width 180 height 26
click at [838, 398] on div at bounding box center [838, 408] width 22 height 21
click at [781, 369] on textarea at bounding box center [760, 379] width 180 height 26
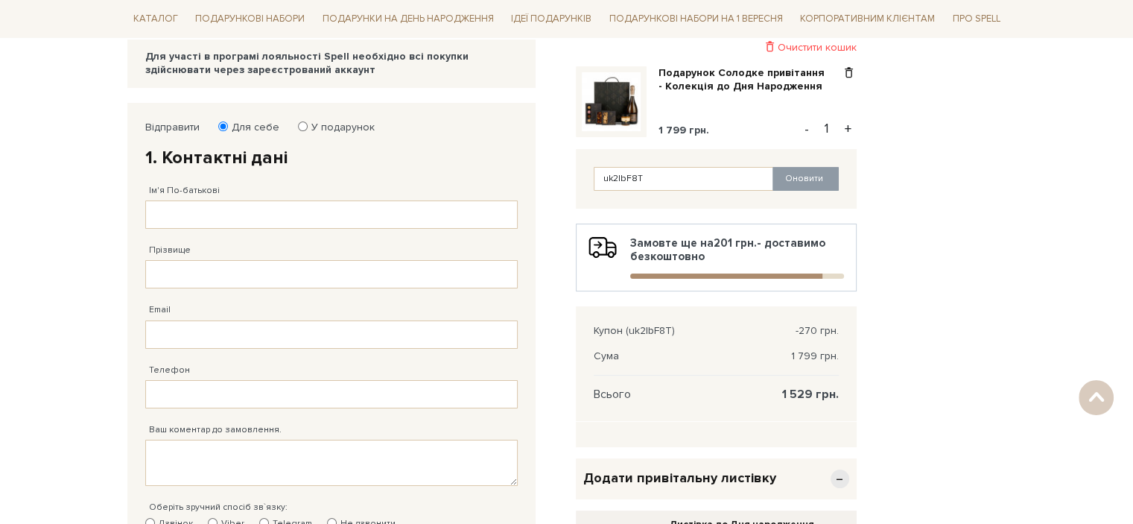
scroll to position [200, 0]
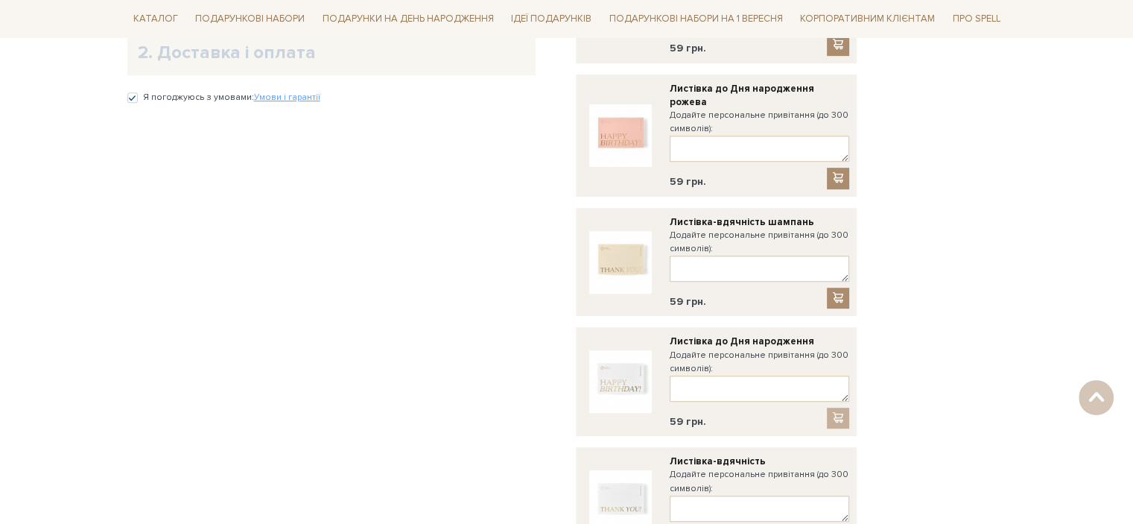
scroll to position [893, 0]
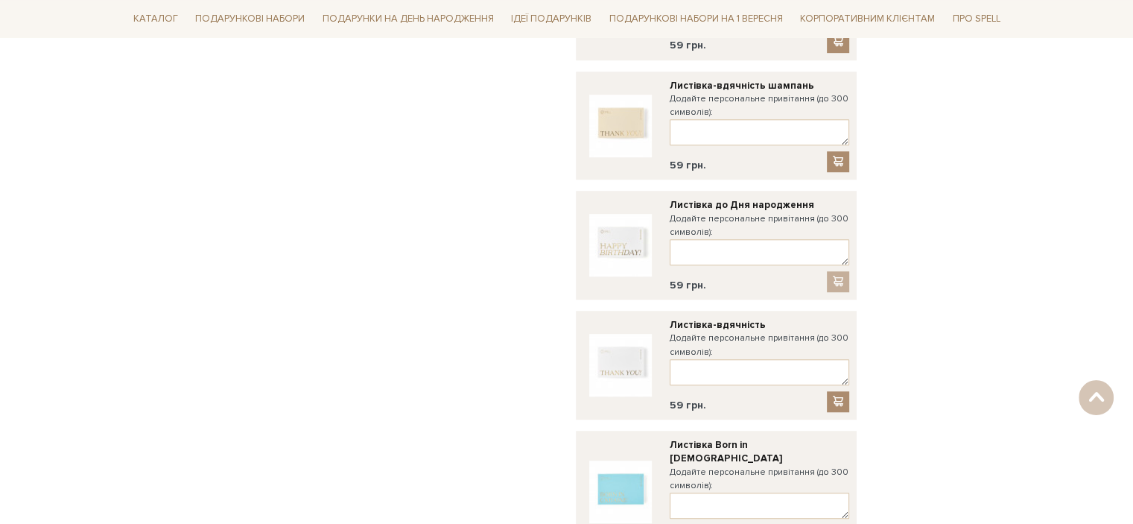
click at [1052, 217] on body "Подарункові набори SALE Корпоративним клієнтам Доставка і оплата Консультація: …" at bounding box center [566, 91] width 1133 height 1968
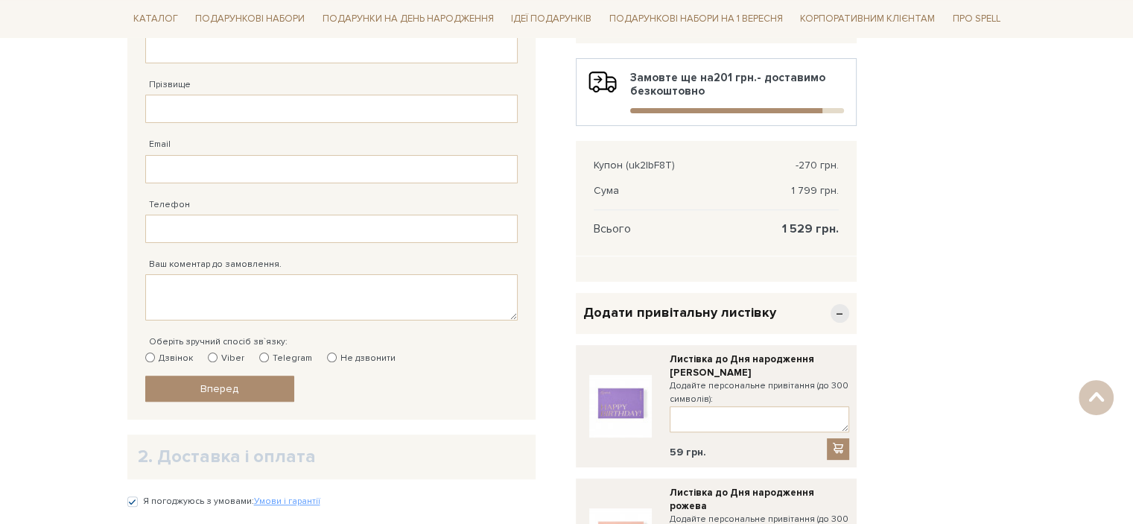
scroll to position [0, 0]
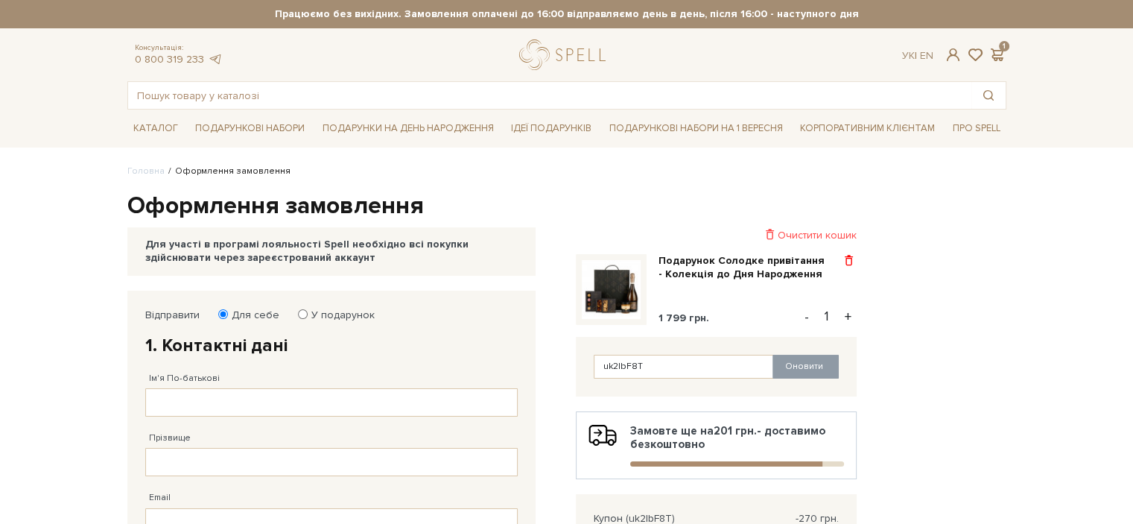
click at [842, 255] on span at bounding box center [849, 260] width 16 height 13
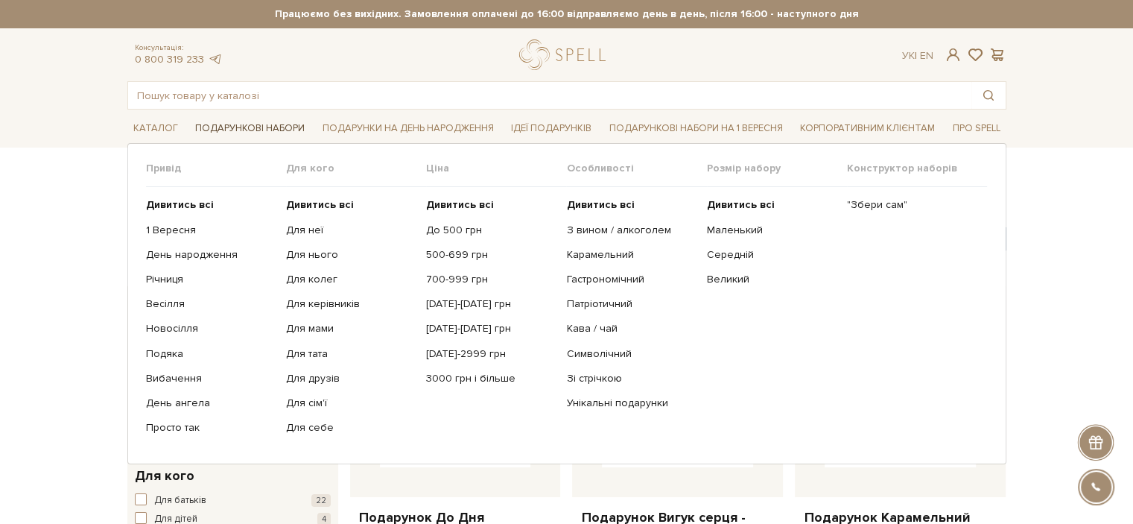
click at [262, 121] on link "Подарункові набори" at bounding box center [249, 128] width 121 height 23
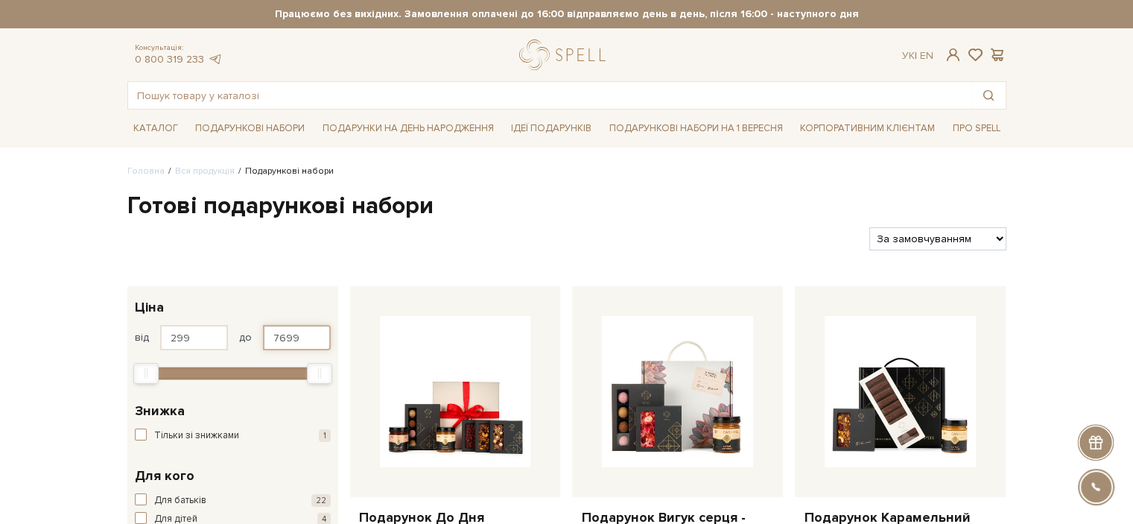
drag, startPoint x: 299, startPoint y: 328, endPoint x: 206, endPoint y: 328, distance: 93.1
click at [206, 328] on div "від 299 до 7699" at bounding box center [233, 337] width 196 height 25
type input "599"
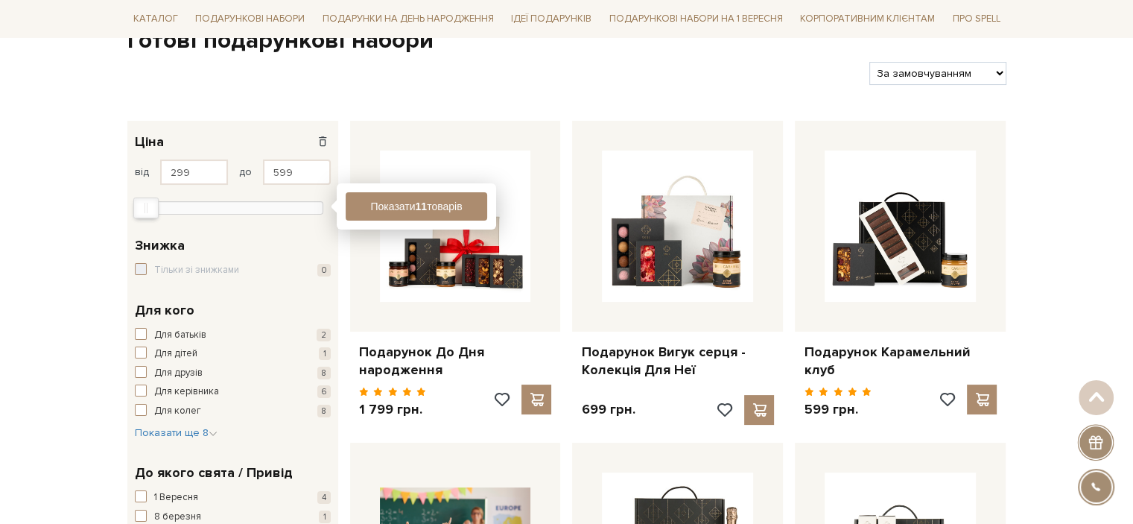
scroll to position [166, 0]
click at [396, 206] on button "Показати 11 товарів" at bounding box center [417, 205] width 142 height 28
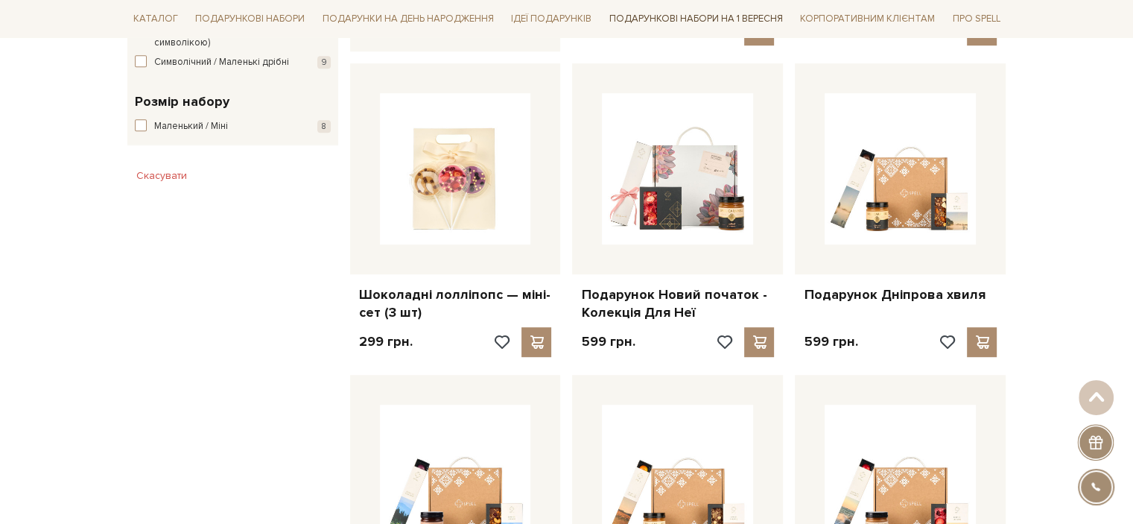
scroll to position [858, 0]
